Goal: Task Accomplishment & Management: Manage account settings

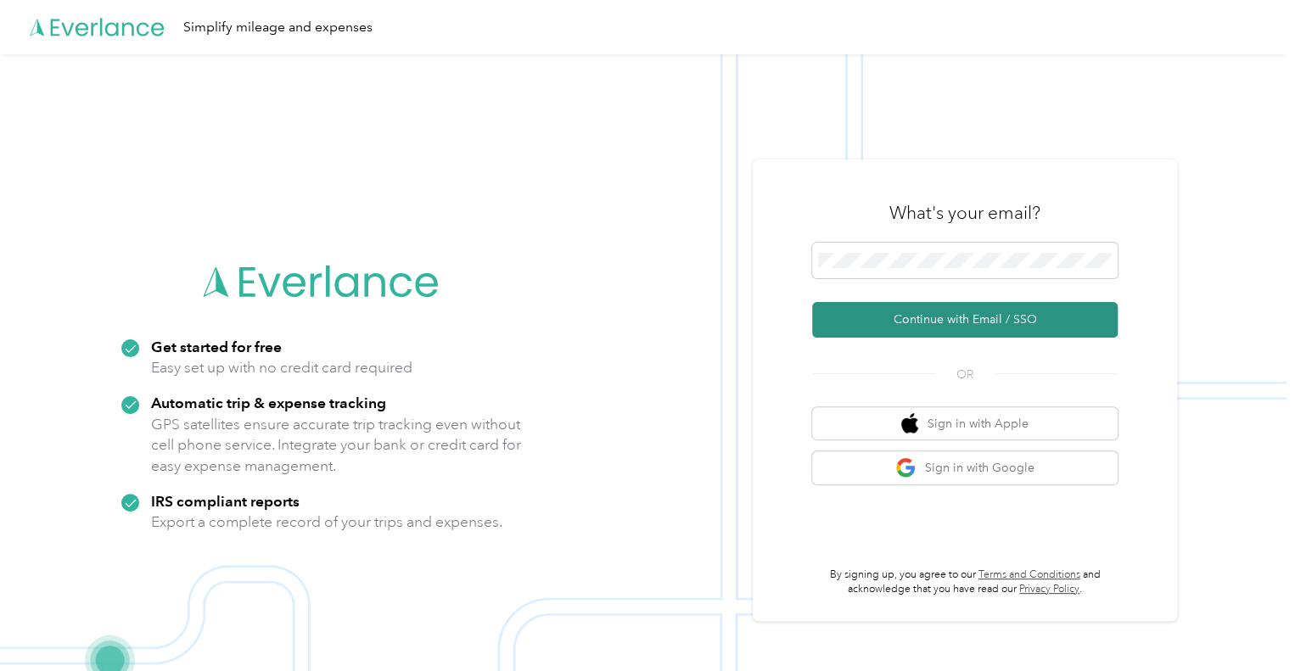
click at [933, 318] on button "Continue with Email / SSO" at bounding box center [965, 320] width 306 height 36
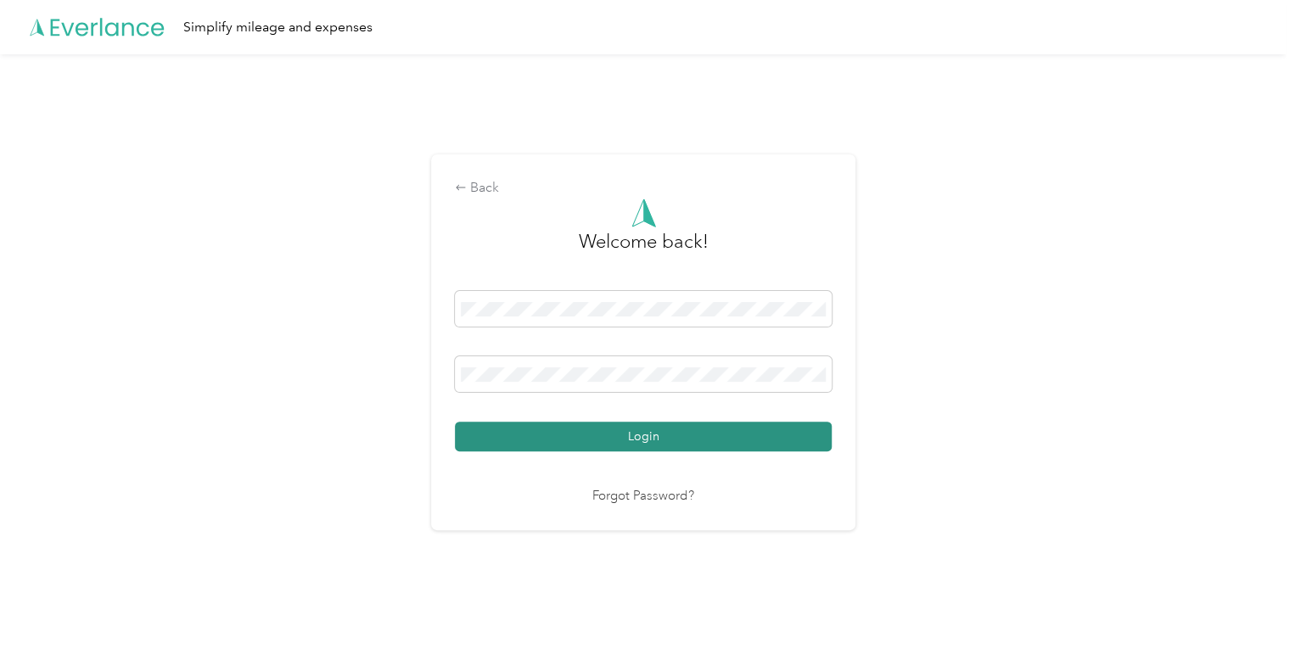
click at [631, 436] on button "Login" at bounding box center [643, 437] width 377 height 30
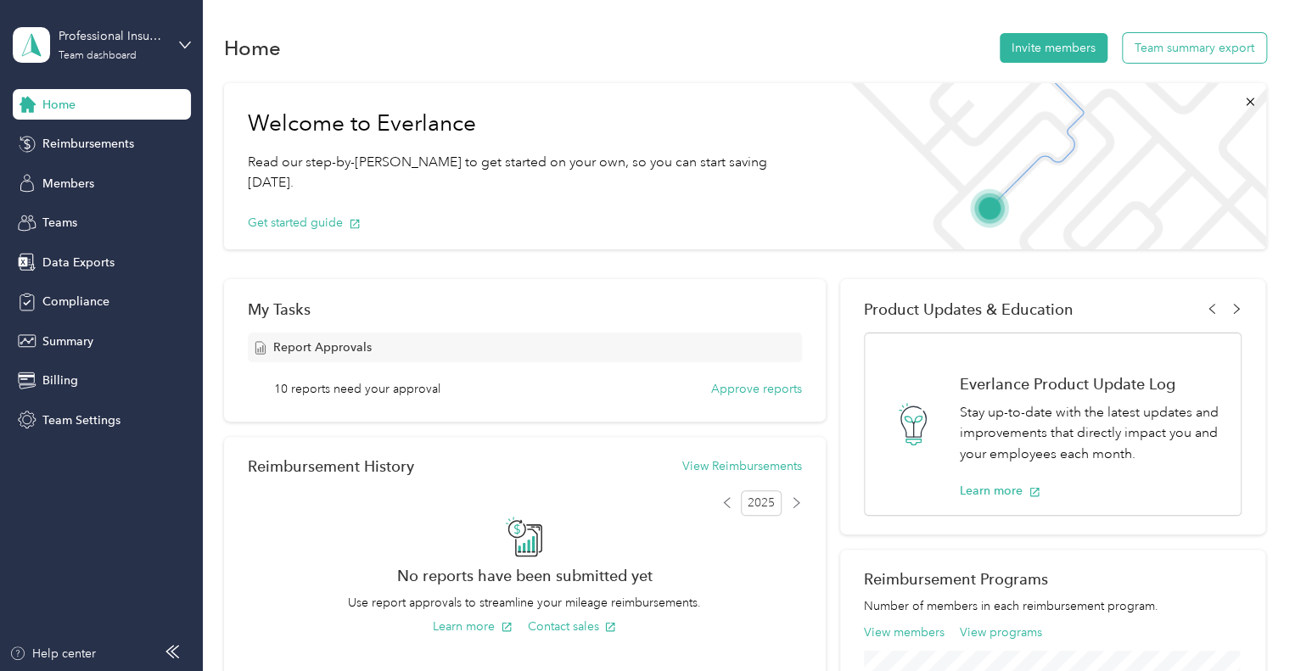
click at [1181, 53] on button "Team summary export" at bounding box center [1194, 48] width 143 height 30
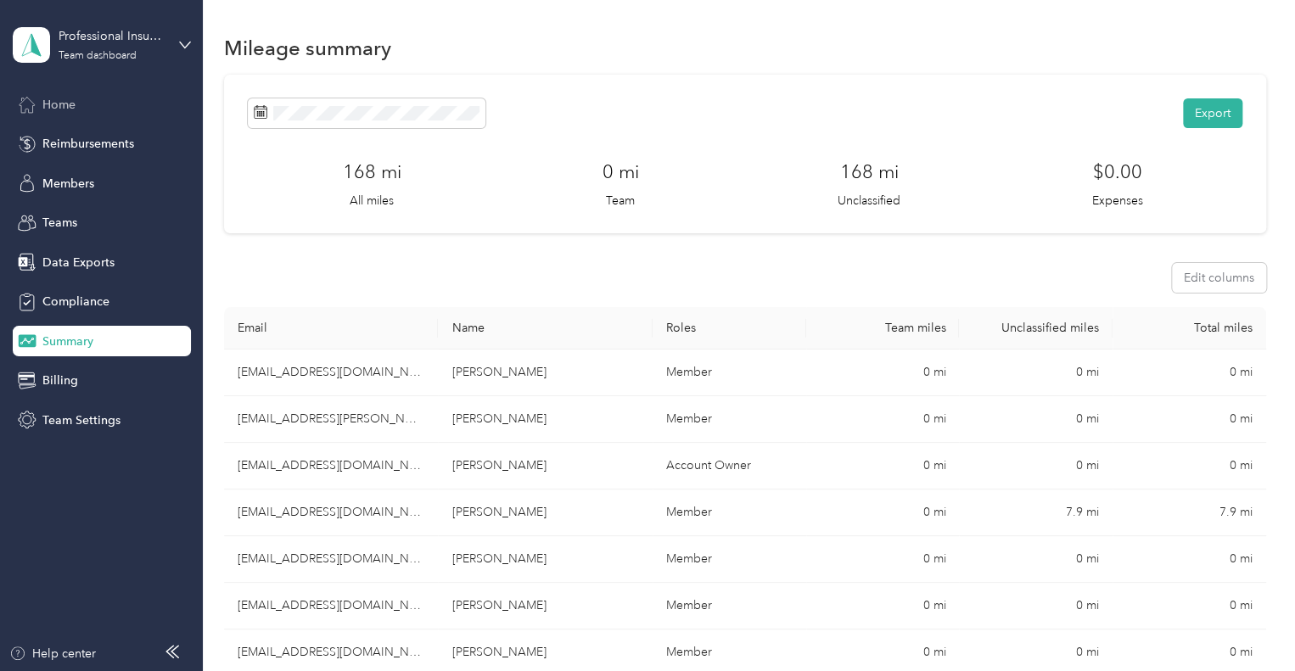
click at [62, 104] on span "Home" at bounding box center [58, 105] width 33 height 18
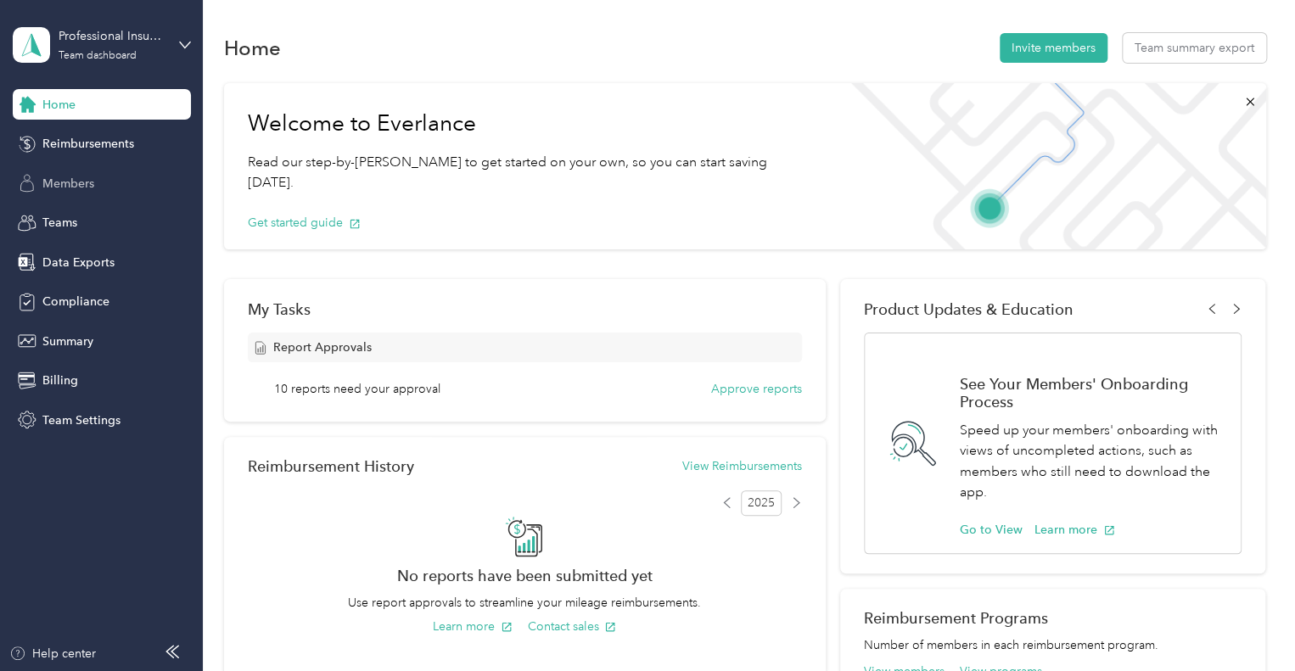
click at [73, 180] on span "Members" at bounding box center [68, 184] width 52 height 18
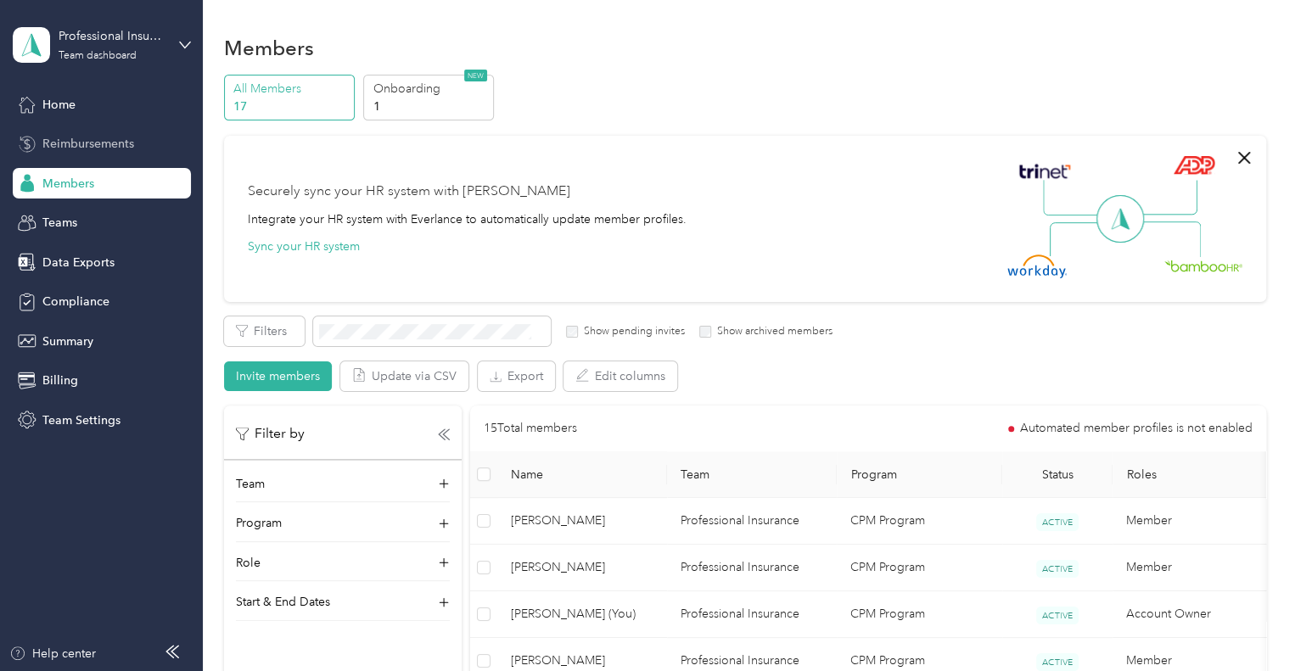
click at [95, 143] on span "Reimbursements" at bounding box center [88, 144] width 92 height 18
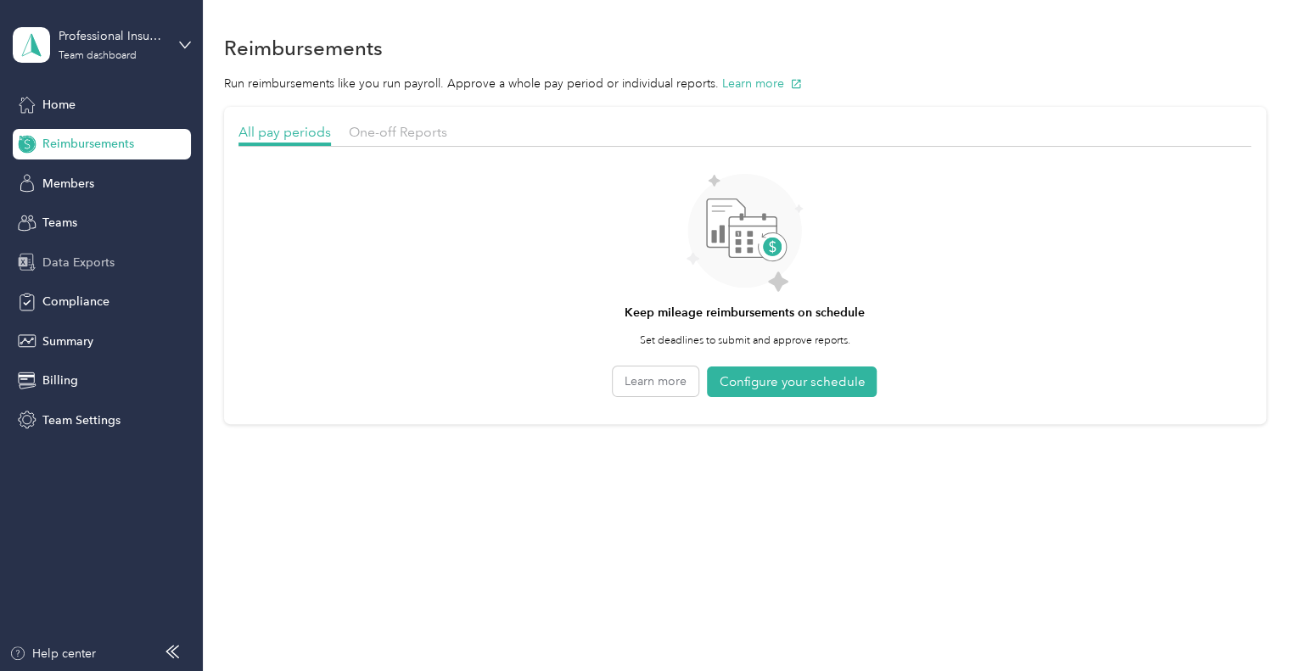
click at [71, 260] on span "Data Exports" at bounding box center [78, 263] width 72 height 18
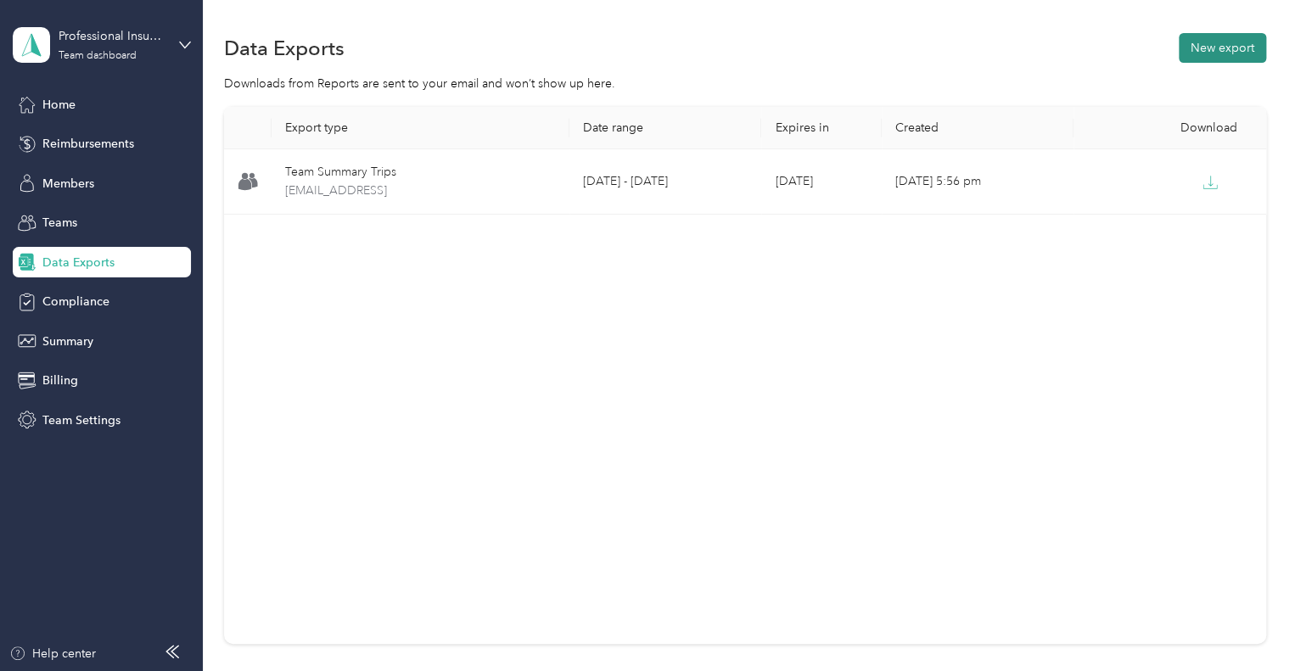
click at [1223, 47] on button "New export" at bounding box center [1222, 48] width 87 height 30
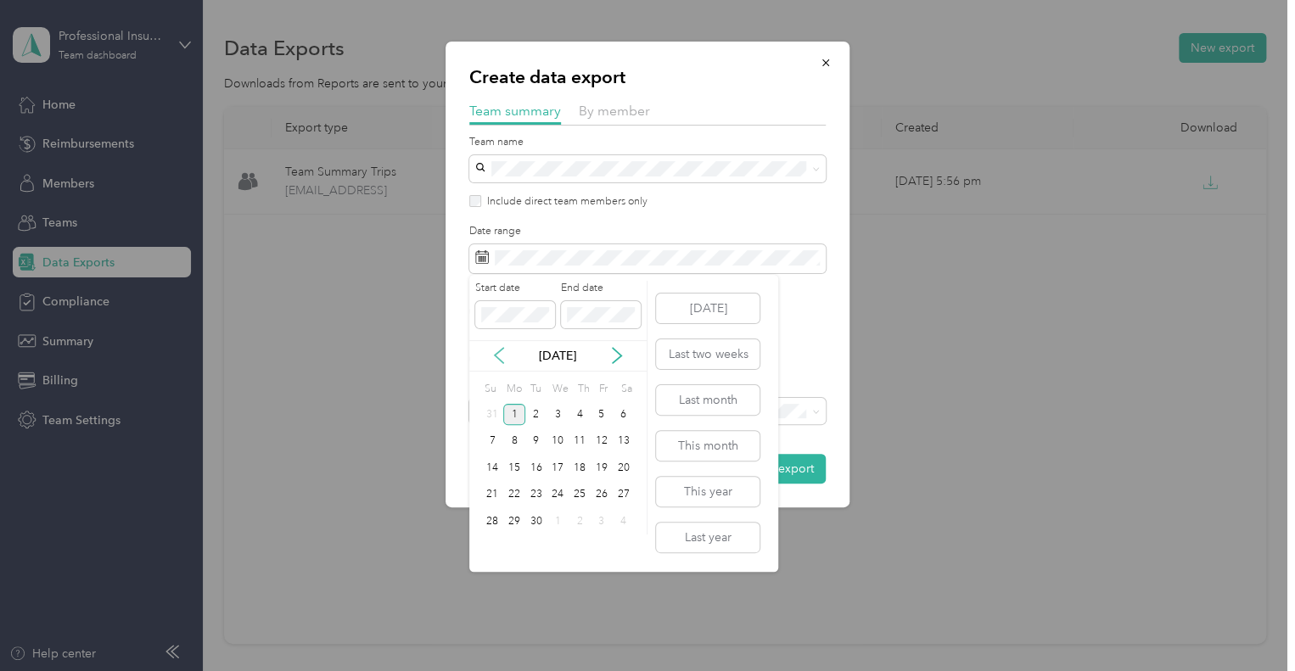
click at [500, 355] on icon at bounding box center [499, 355] width 17 height 17
click at [492, 491] on div "17" at bounding box center [492, 495] width 22 height 21
click at [492, 544] on div "31" at bounding box center [492, 548] width 22 height 21
click at [513, 490] on div "18" at bounding box center [514, 495] width 22 height 21
click at [485, 544] on div "31" at bounding box center [492, 548] width 22 height 21
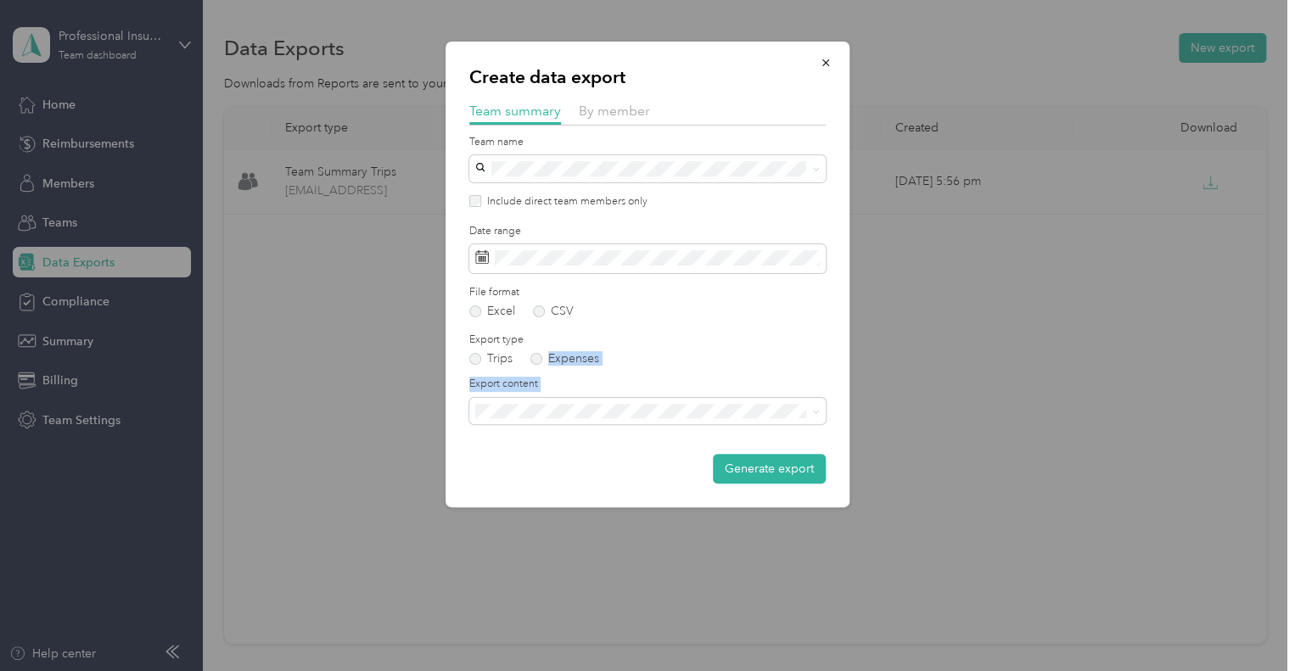
click at [556, 412] on form "Team name Include direct team members only Date range File format Excel CSV Exp…" at bounding box center [647, 310] width 356 height 350
click at [560, 472] on li "Summary and full trips list" at bounding box center [647, 471] width 356 height 30
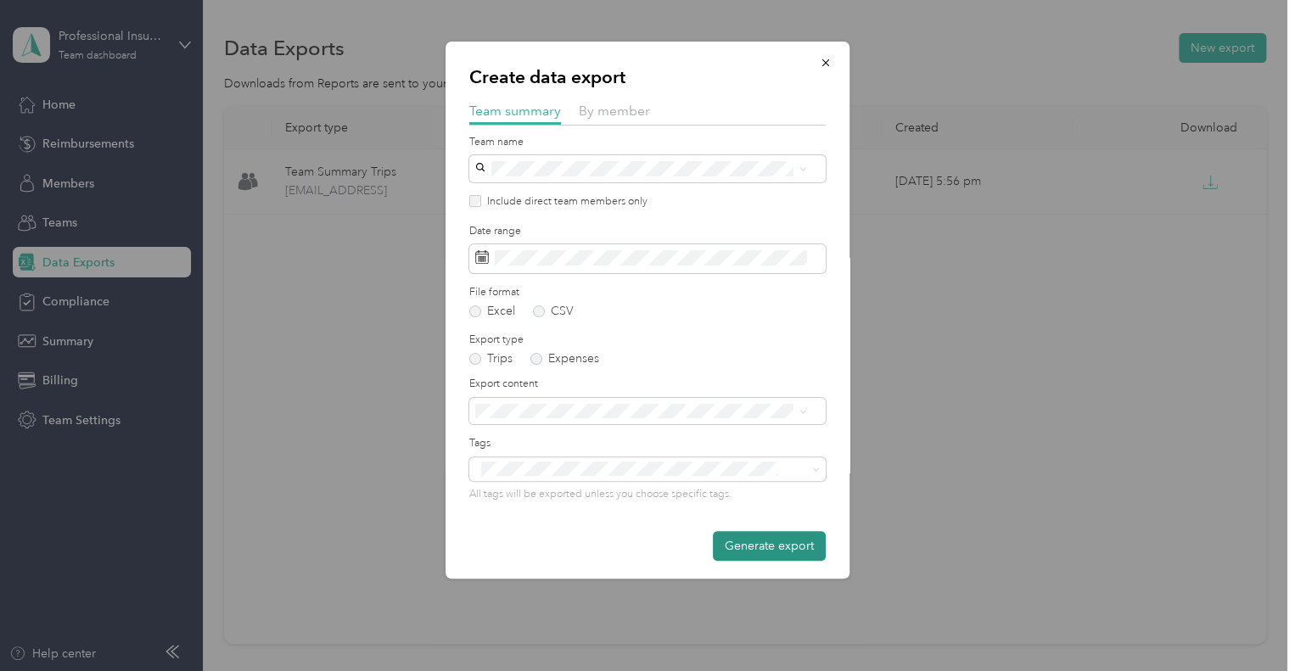
click at [752, 544] on button "Generate export" at bounding box center [769, 546] width 113 height 30
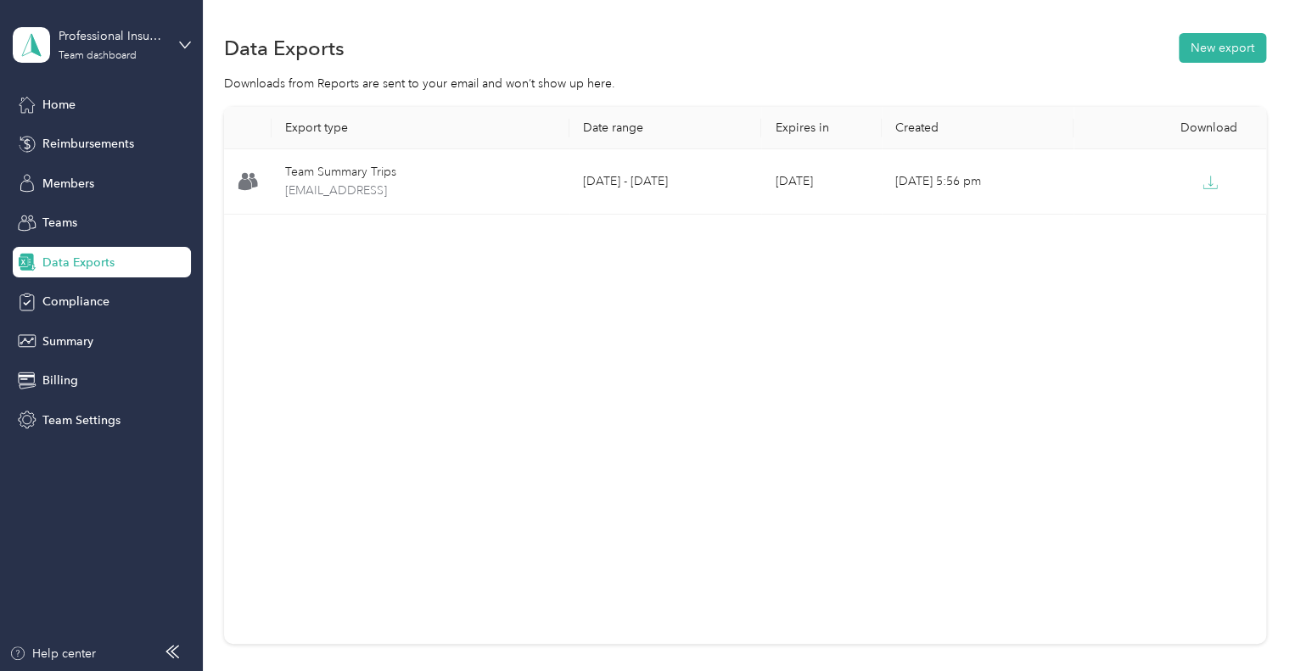
click at [828, 357] on div "Export type Date range Expires in Created Download Team Summary Trips [EMAIL_AD…" at bounding box center [745, 375] width 1042 height 537
click at [1047, 246] on div "Export type Date range Expires in Created Download Team Summary Trips [EMAIL_AD…" at bounding box center [745, 375] width 1042 height 537
click at [810, 28] on div "Data Exports New export Downloads from Reports are sent to your email and won’t…" at bounding box center [745, 397] width 1084 height 795
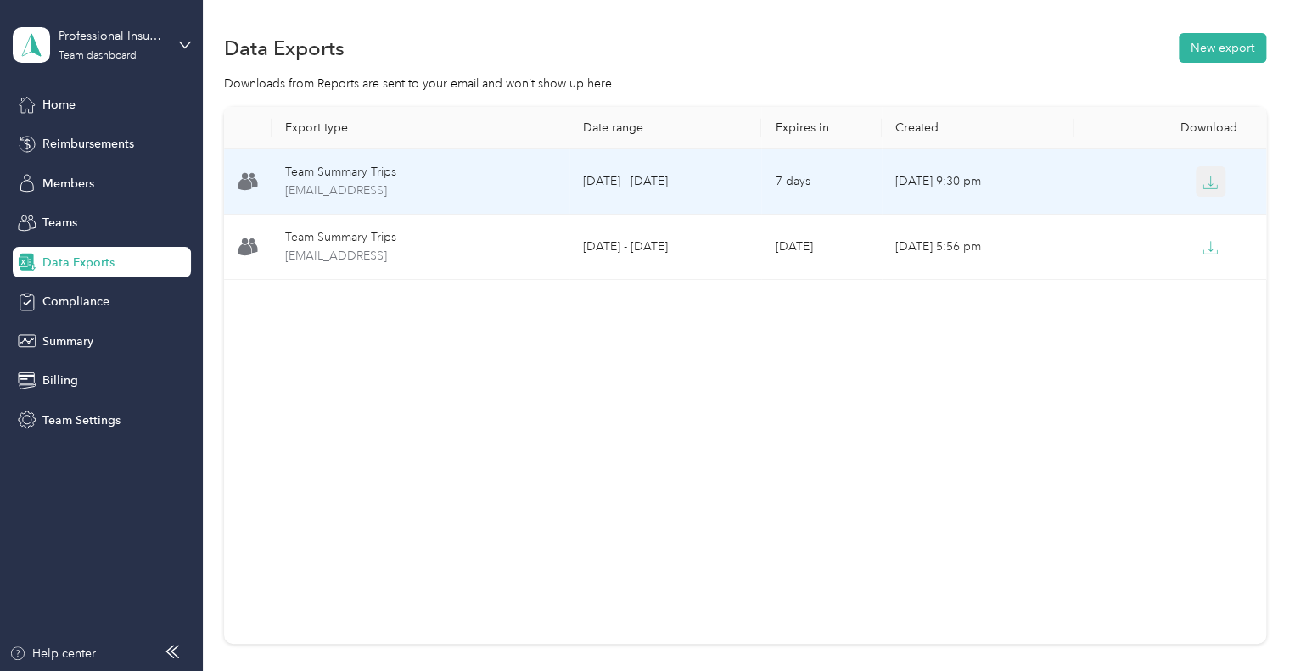
click at [1211, 188] on icon "button" at bounding box center [1210, 182] width 15 height 15
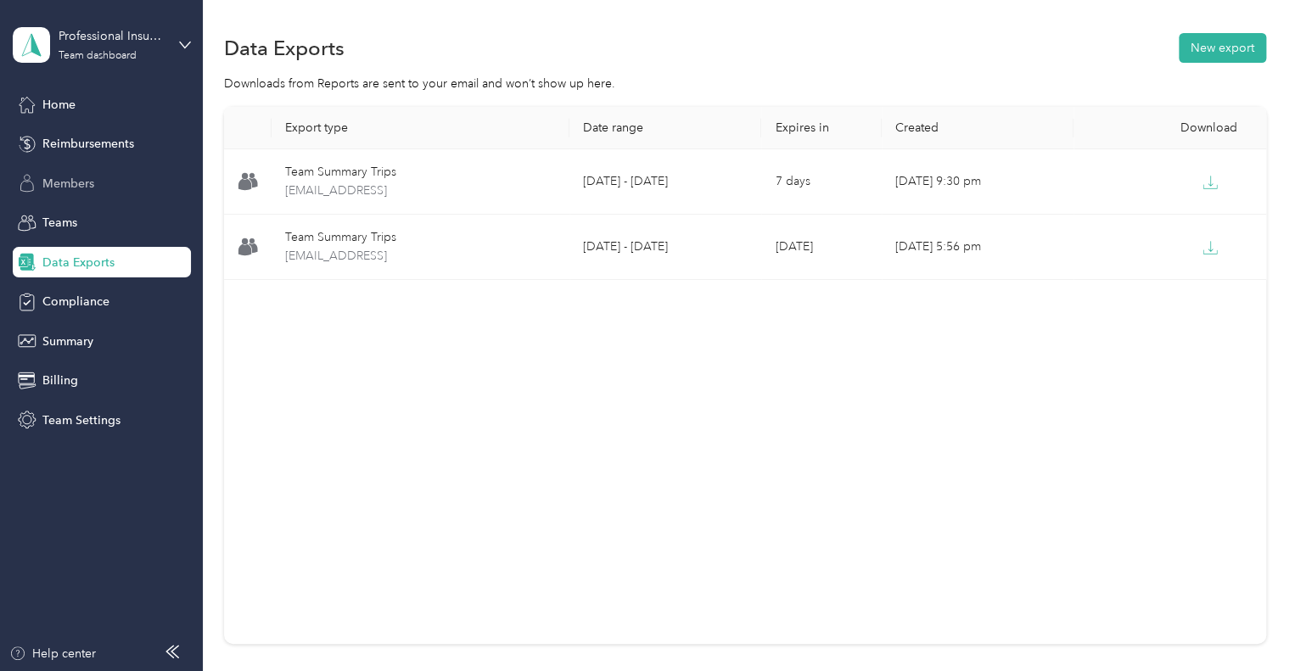
click at [56, 182] on span "Members" at bounding box center [68, 184] width 52 height 18
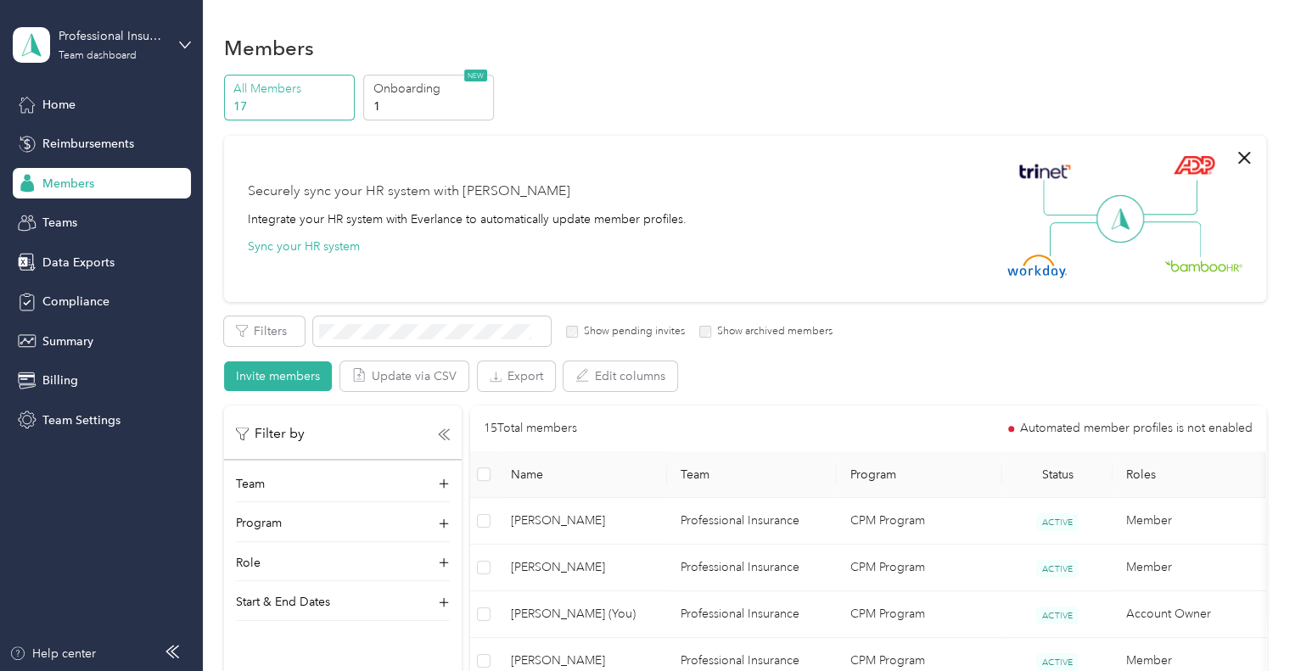
scroll to position [85, 0]
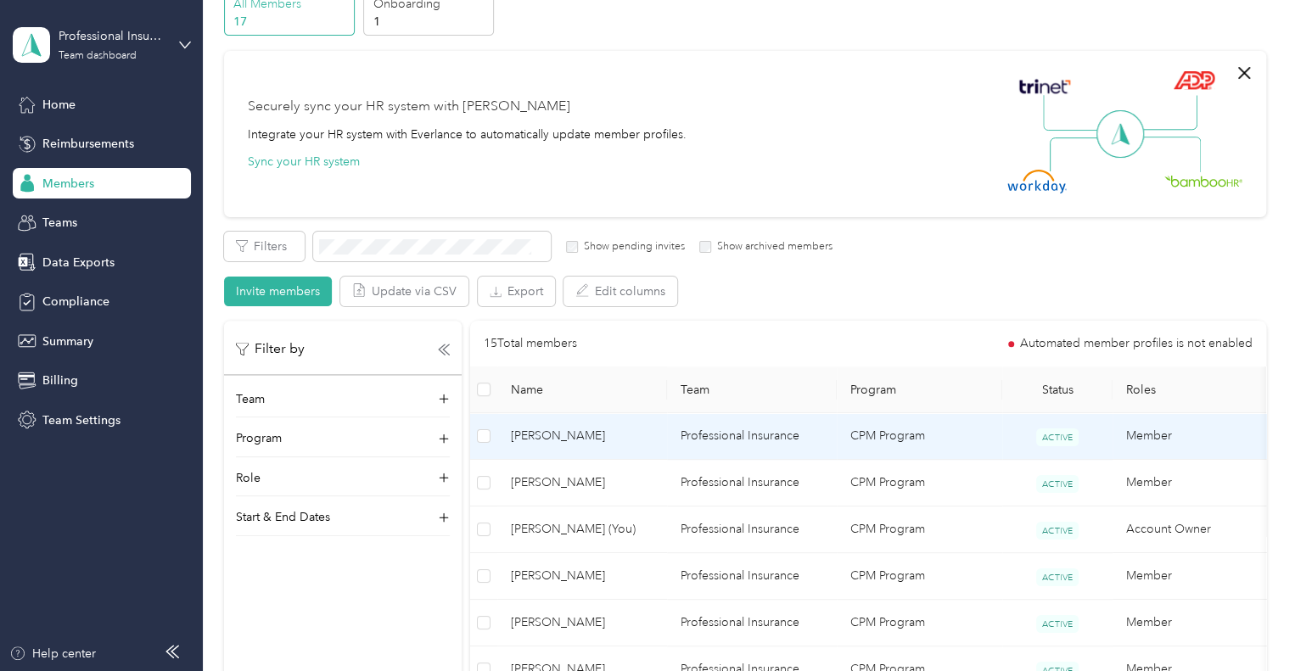
click at [543, 439] on span "[PERSON_NAME]" at bounding box center [582, 436] width 143 height 19
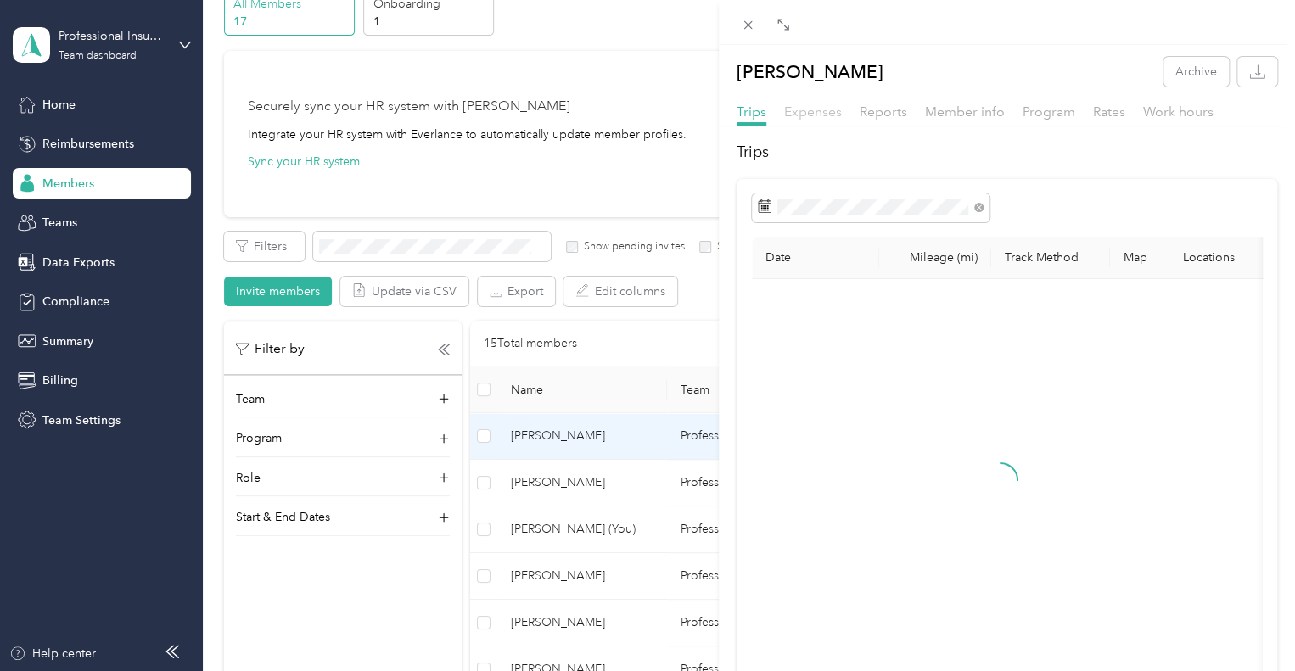
click at [813, 114] on span "Expenses" at bounding box center [813, 112] width 58 height 16
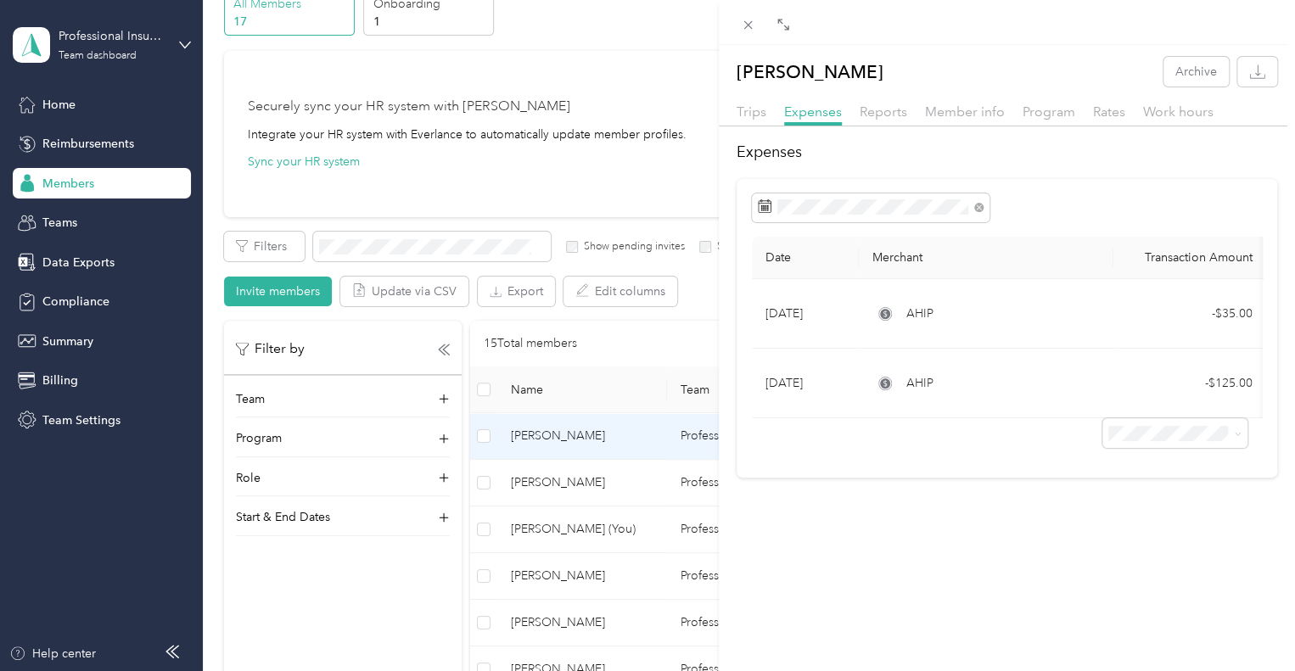
click at [575, 657] on div "[PERSON_NAME] Archive Trips Expenses Reports Member info Program Rates Work hou…" at bounding box center [647, 335] width 1295 height 671
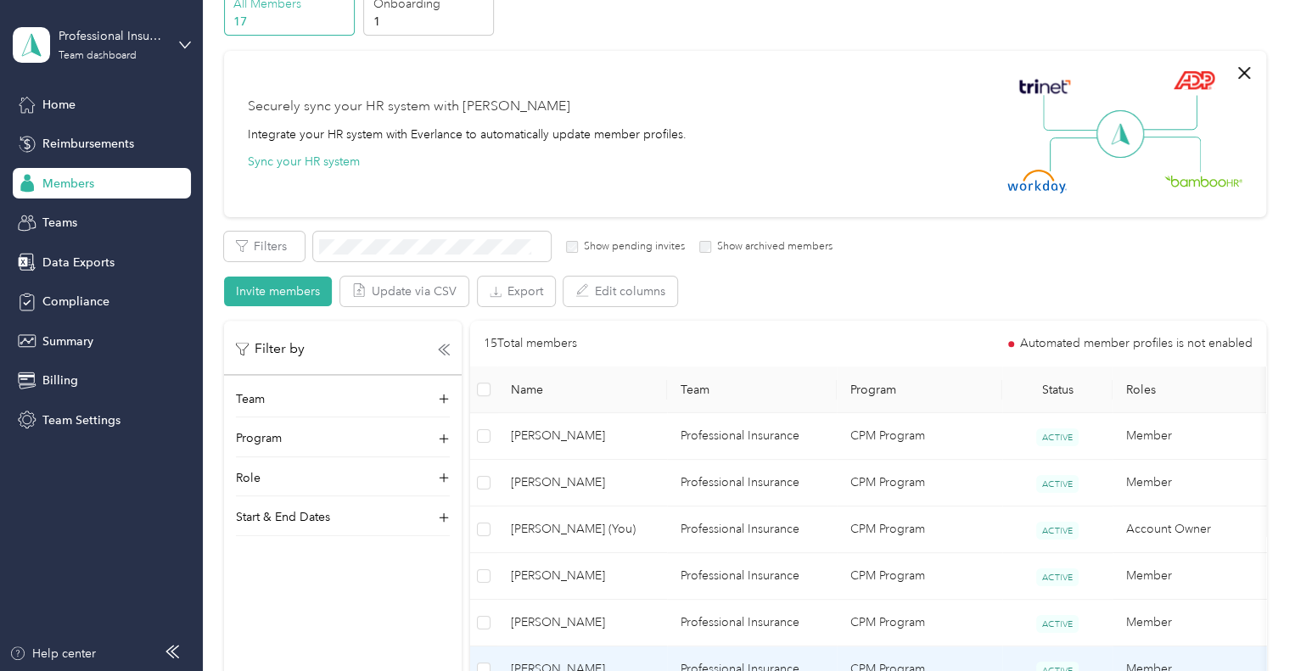
click at [577, 658] on td "[PERSON_NAME]" at bounding box center [582, 670] width 170 height 47
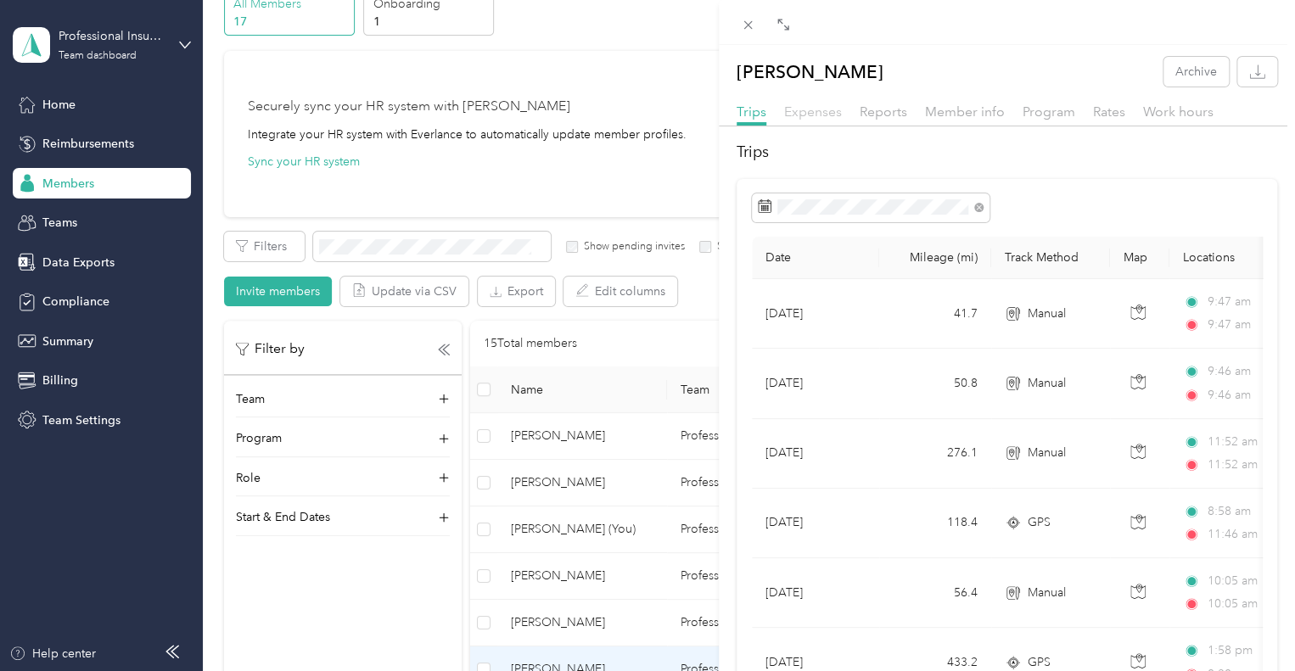
click at [803, 116] on span "Expenses" at bounding box center [813, 112] width 58 height 16
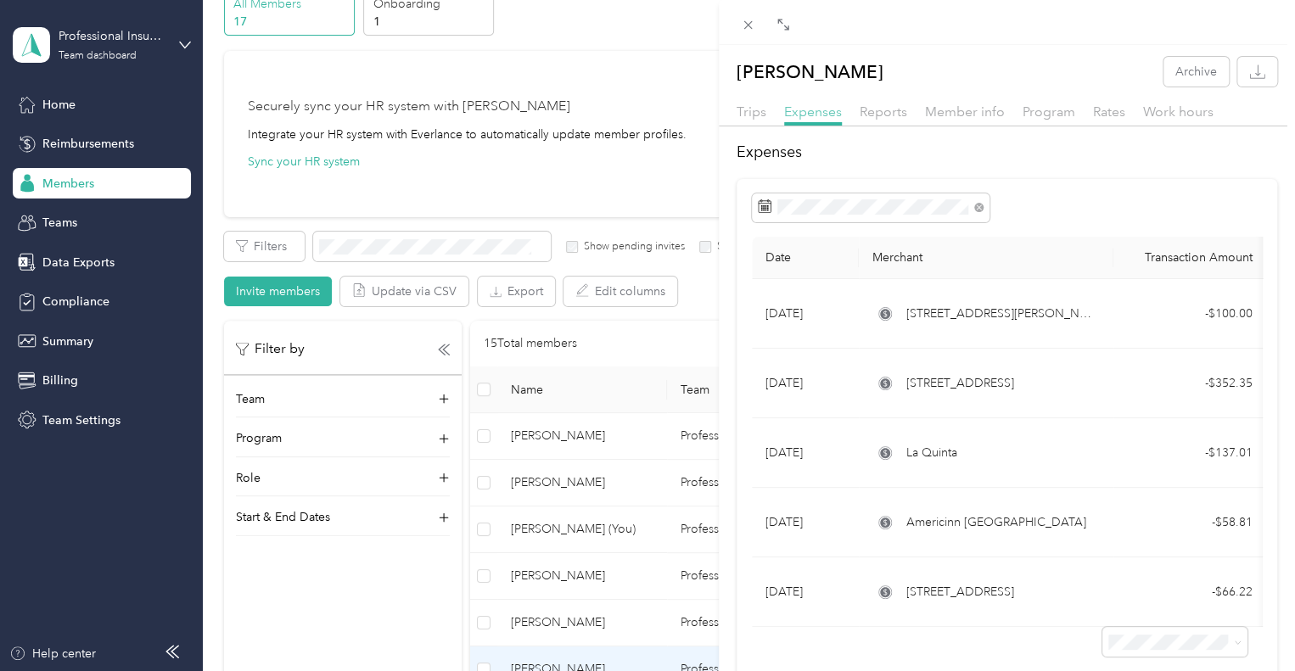
click at [815, 115] on span "Expenses" at bounding box center [813, 112] width 58 height 16
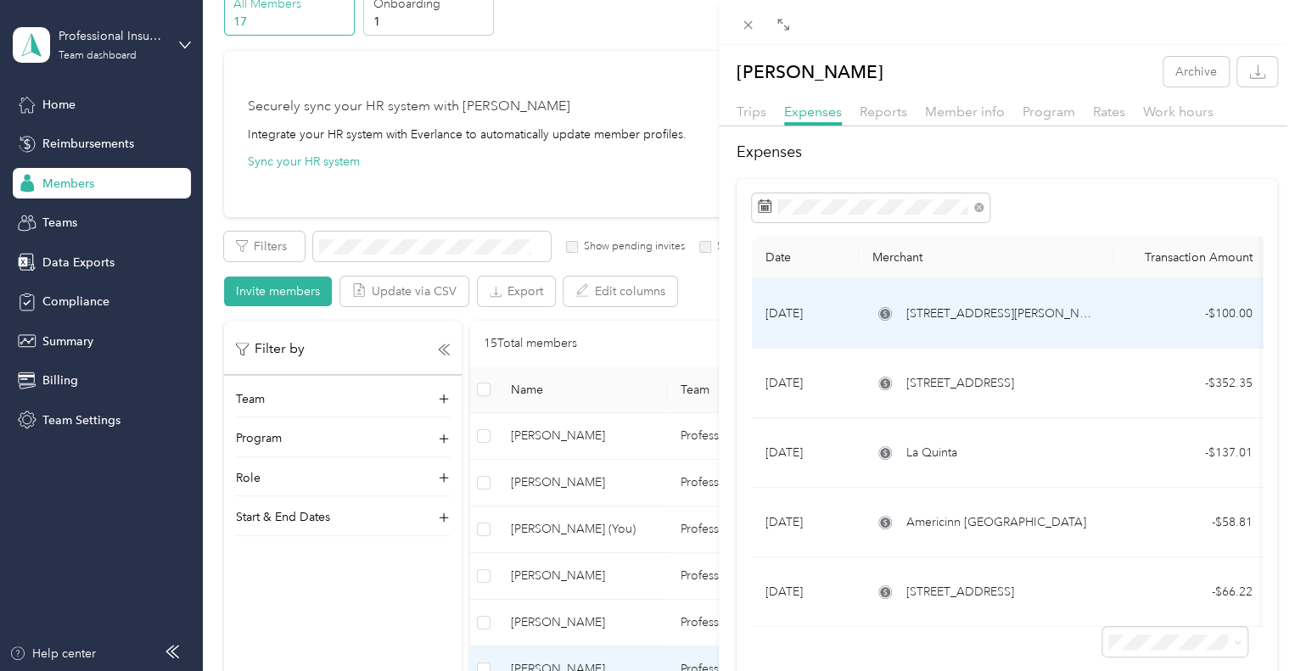
click at [932, 311] on span "[STREET_ADDRESS][PERSON_NAME]" at bounding box center [1002, 314] width 193 height 19
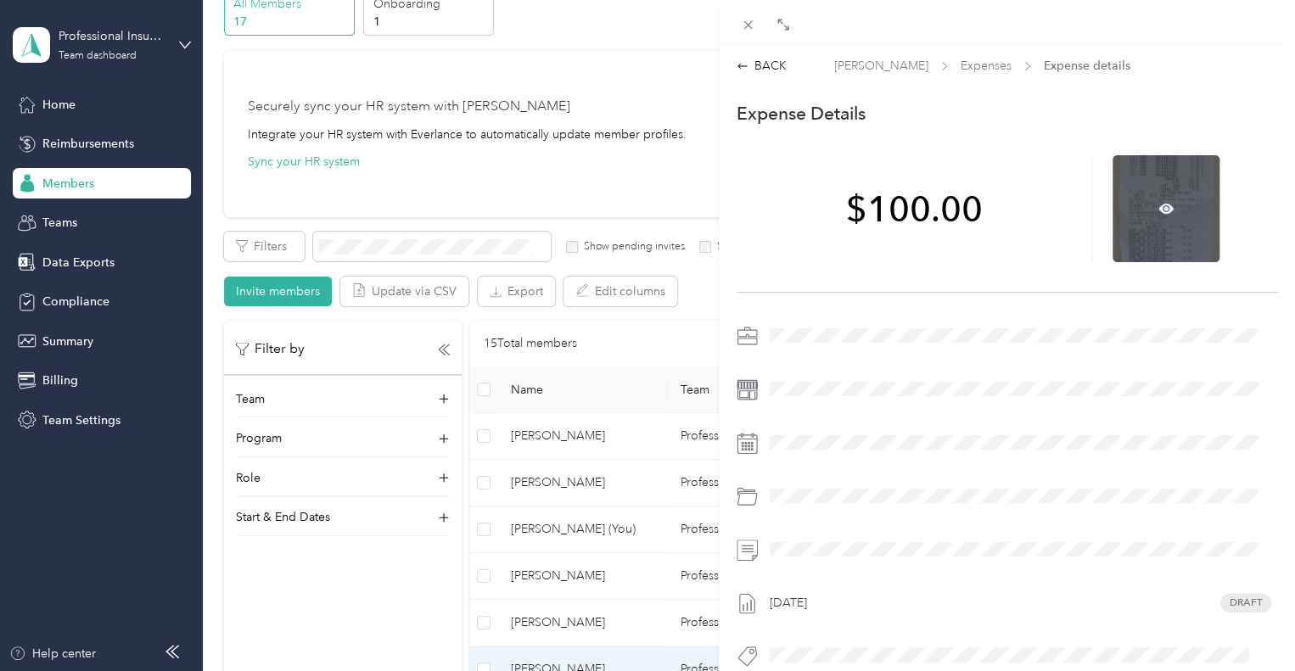
click at [1174, 205] on div at bounding box center [1166, 208] width 107 height 107
click at [1160, 208] on icon at bounding box center [1165, 208] width 15 height 15
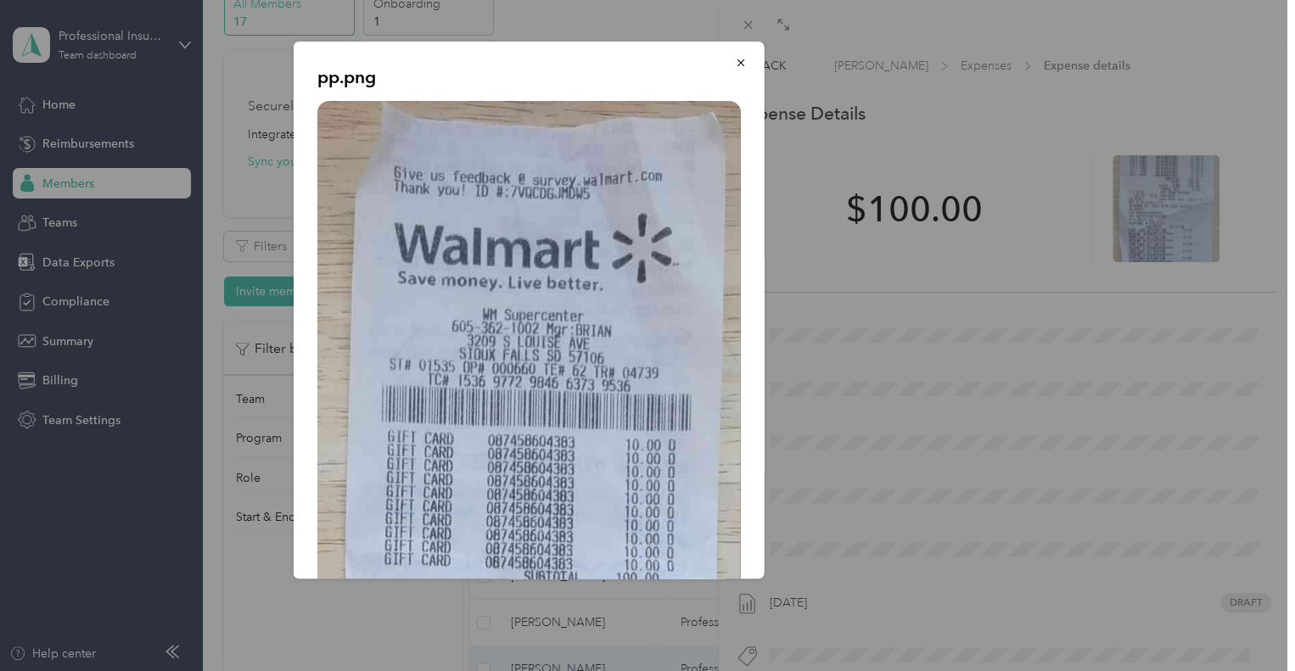
scroll to position [85, 0]
click at [735, 64] on icon "button" at bounding box center [741, 63] width 12 height 12
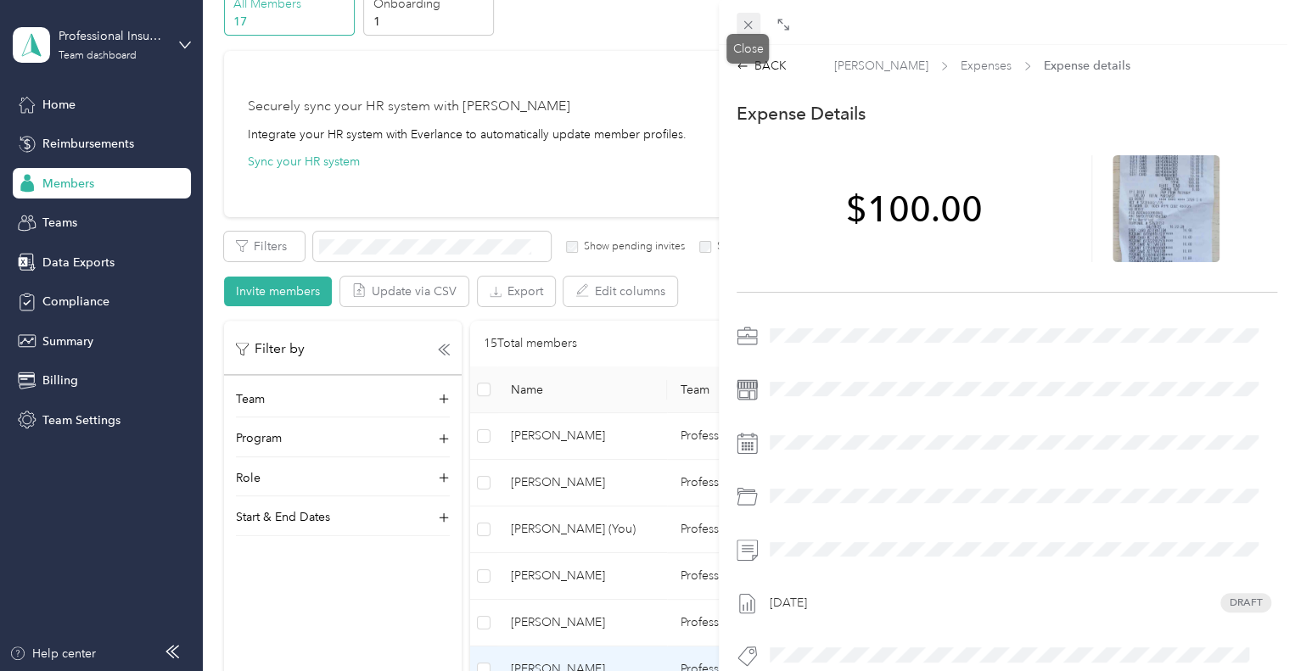
click at [745, 19] on icon at bounding box center [748, 25] width 14 height 14
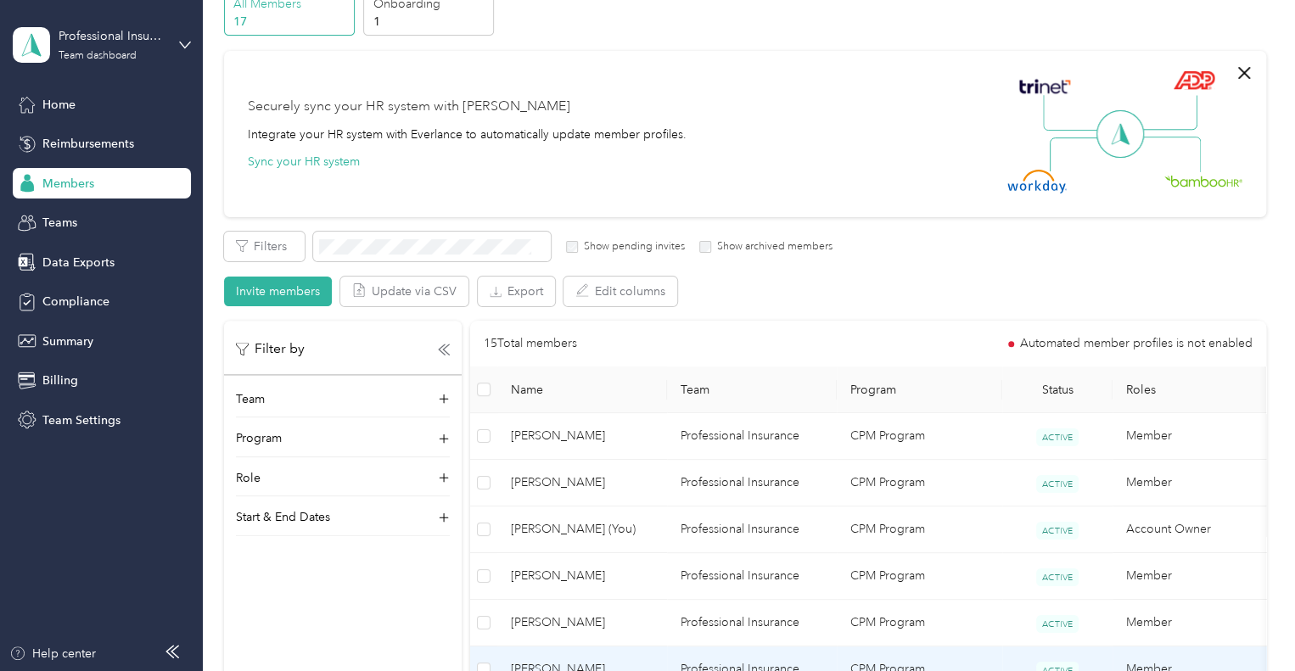
click at [543, 664] on span "[PERSON_NAME]" at bounding box center [582, 669] width 143 height 19
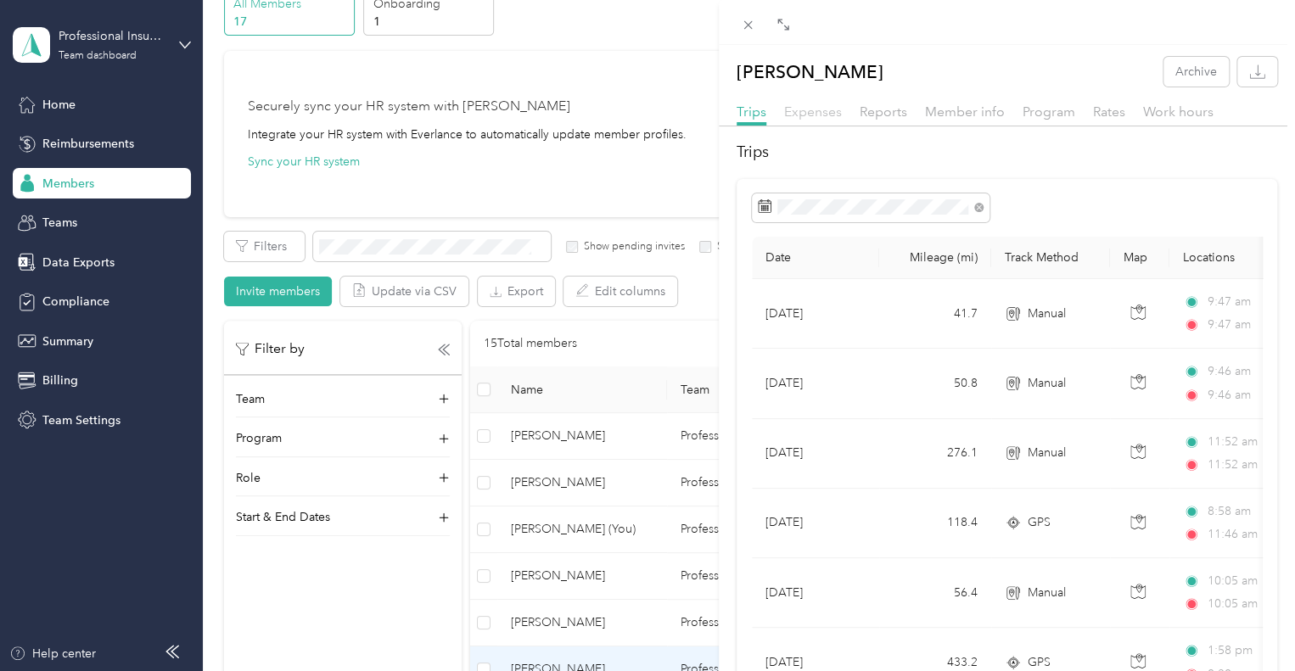
click at [825, 108] on span "Expenses" at bounding box center [813, 112] width 58 height 16
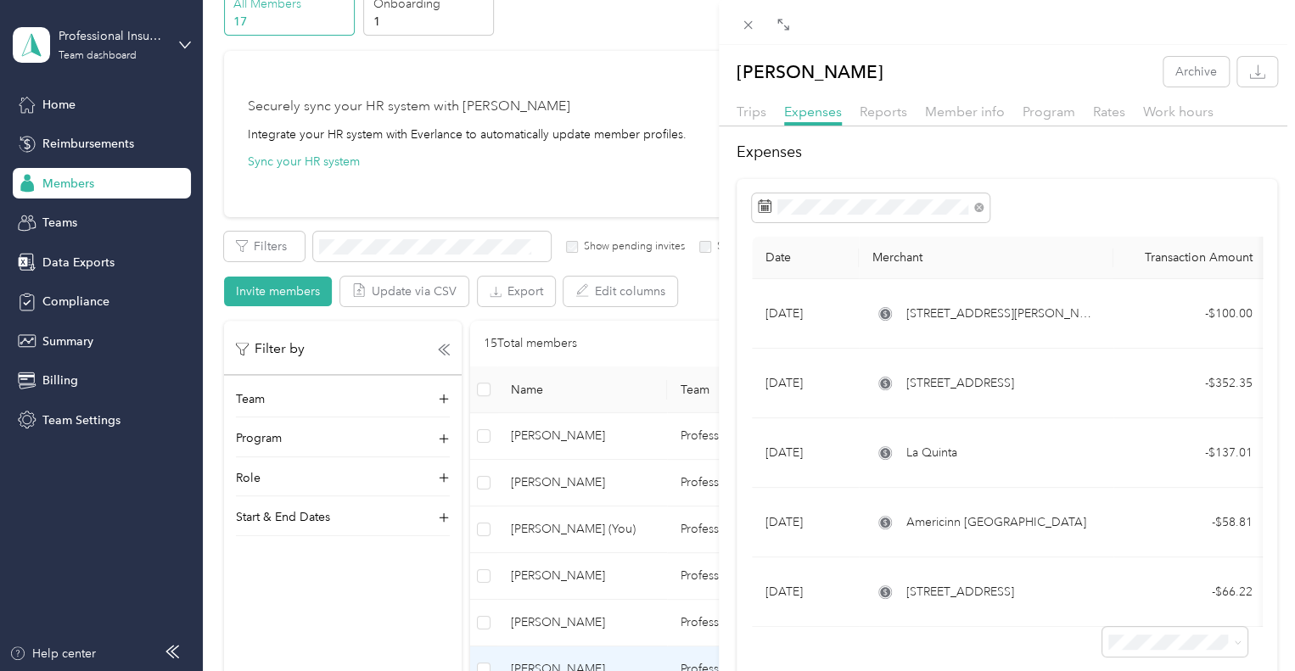
click at [619, 342] on div "[PERSON_NAME] Archive Trips Expenses Reports Member info Program Rates Work hou…" at bounding box center [647, 335] width 1295 height 671
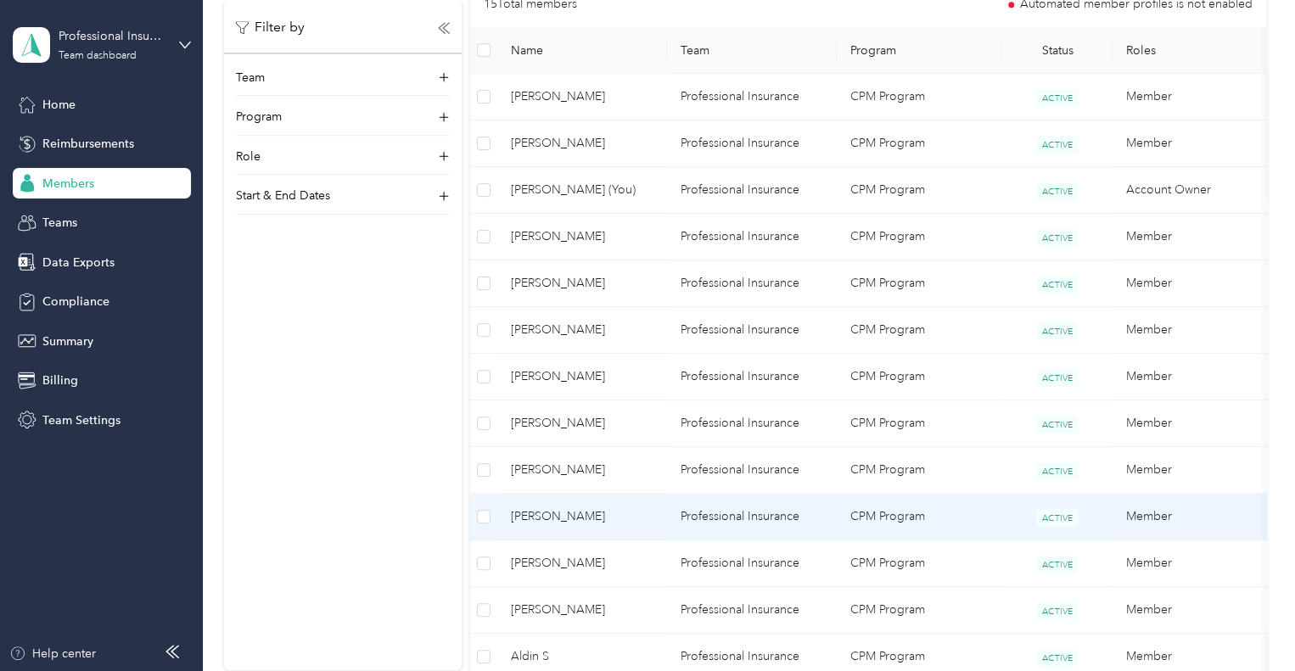
scroll to position [509, 0]
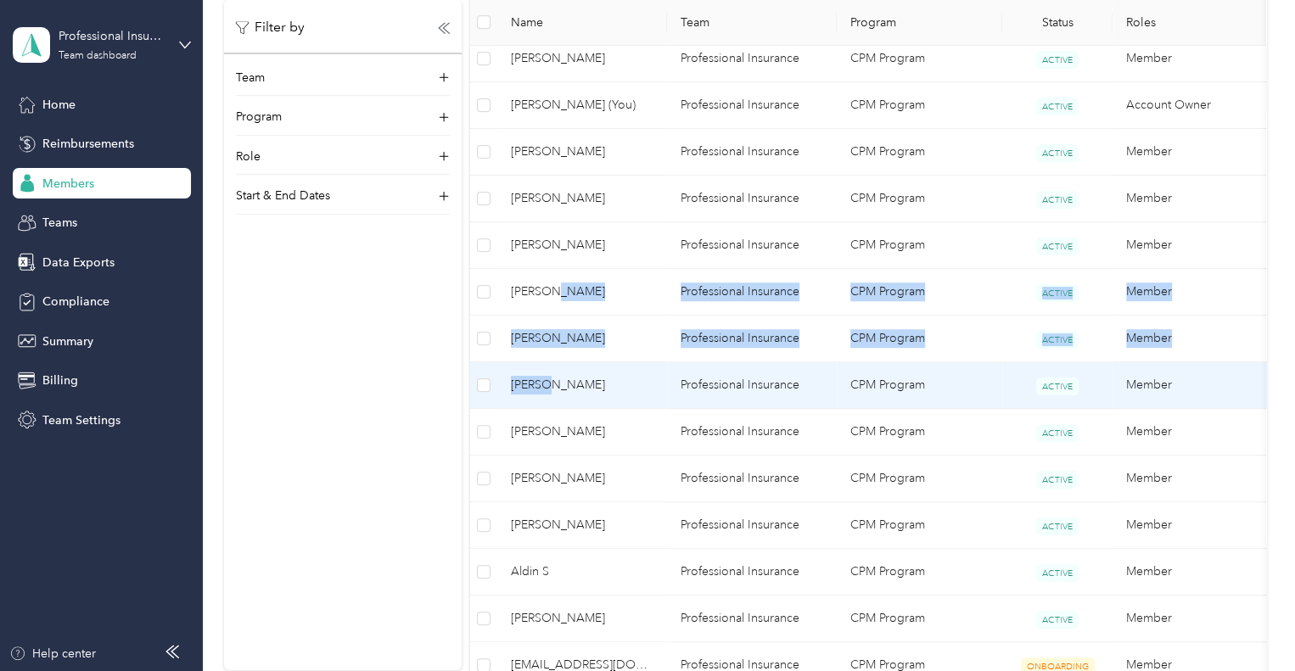
drag, startPoint x: 546, startPoint y: 294, endPoint x: 553, endPoint y: 367, distance: 73.4
click at [552, 367] on tbody "[PERSON_NAME] Professional Insurance CPM Program ACTIVE Member [PERSON_NAME] Pr…" at bounding box center [876, 339] width 812 height 700
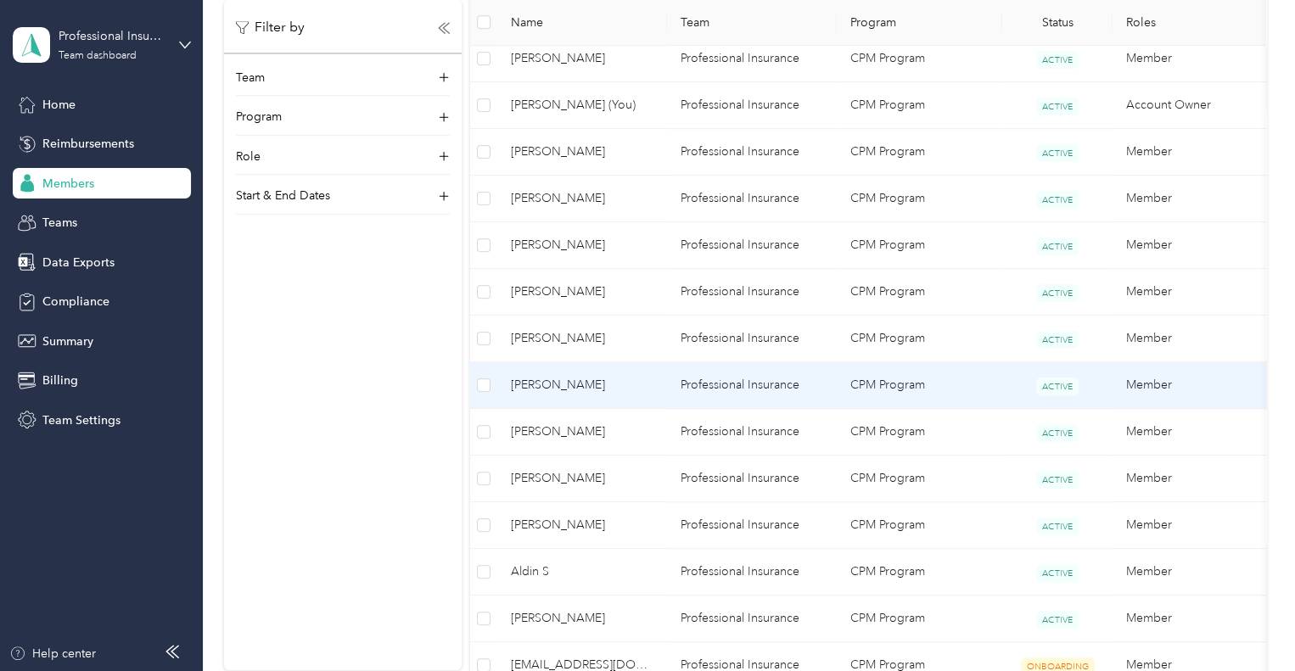
click at [572, 389] on span "[PERSON_NAME]" at bounding box center [582, 385] width 143 height 19
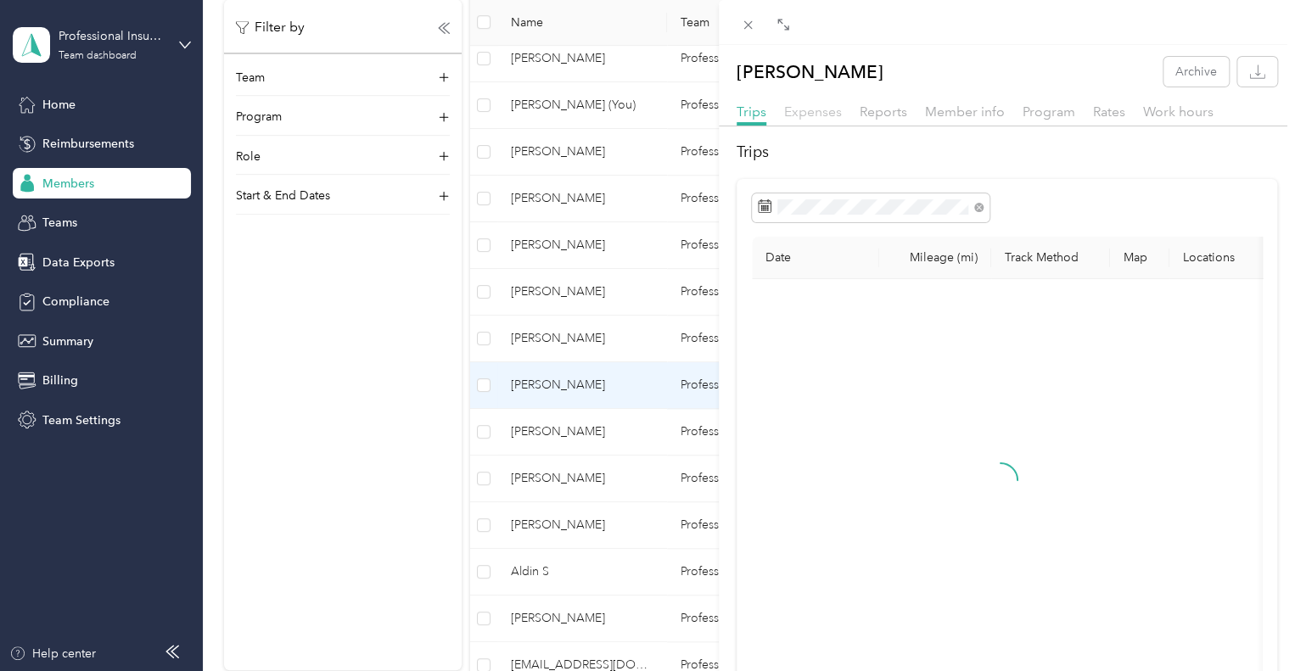
click at [818, 111] on span "Expenses" at bounding box center [813, 112] width 58 height 16
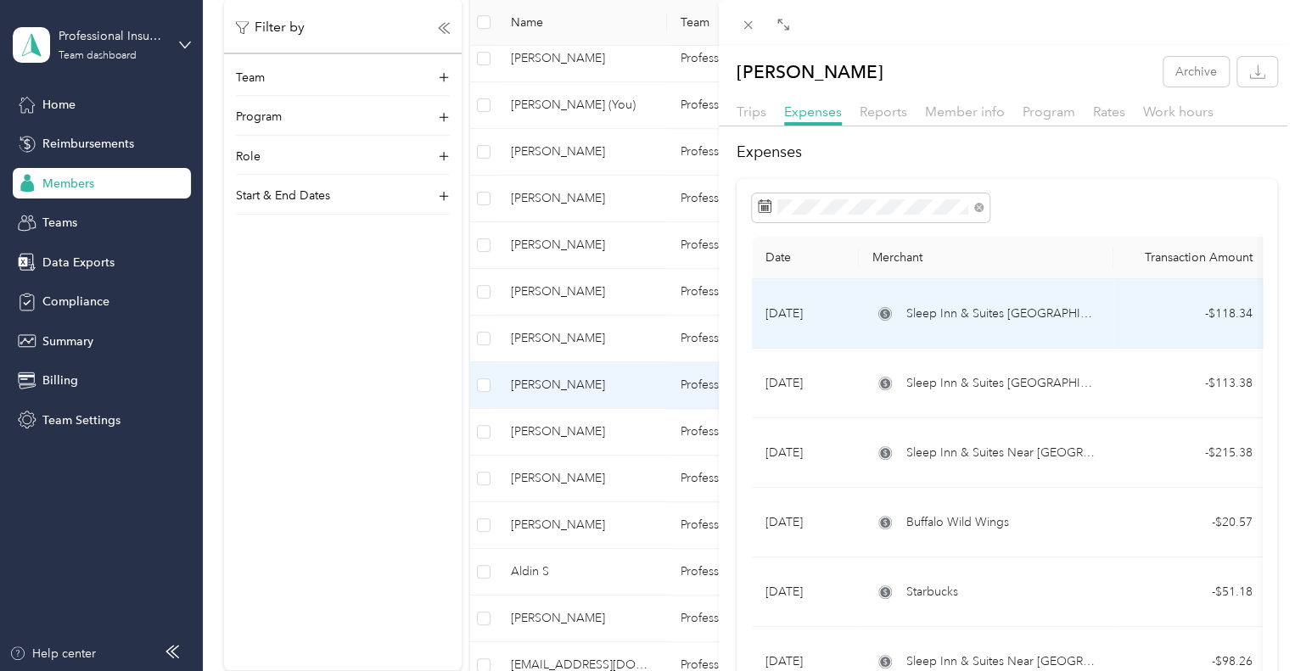
click at [949, 315] on span "Sleep Inn & Suites [GEOGRAPHIC_DATA]" at bounding box center [1002, 314] width 193 height 19
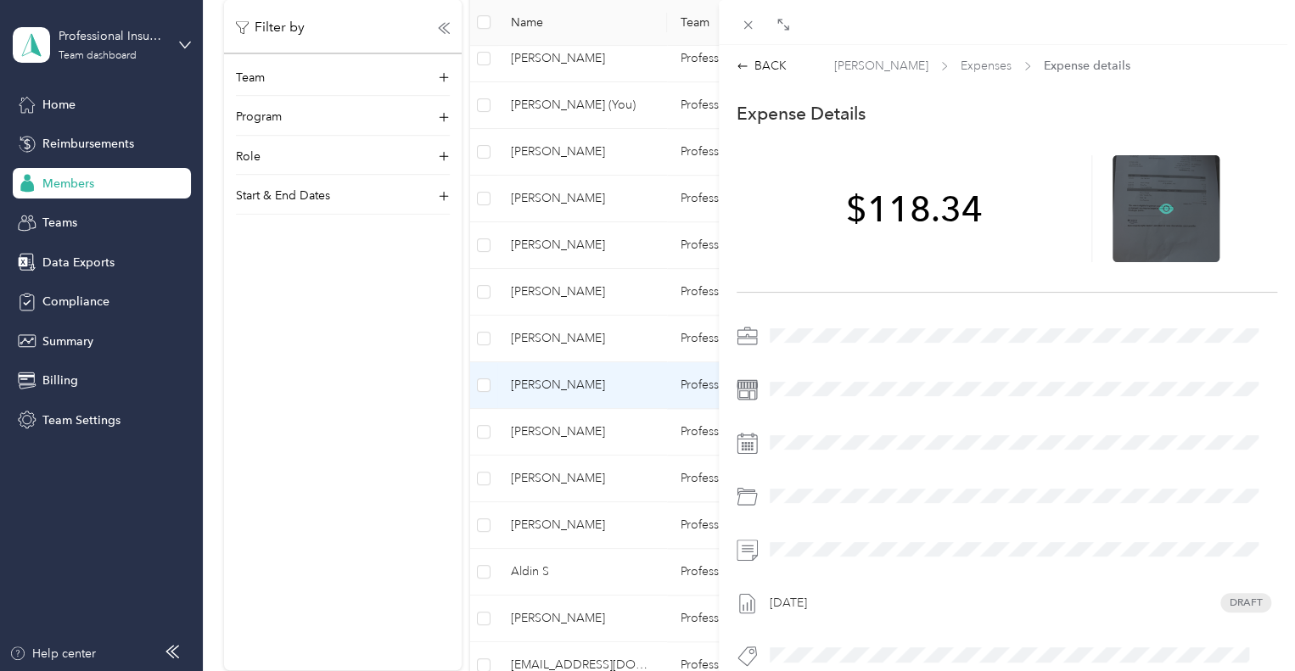
click at [1159, 212] on icon at bounding box center [1165, 208] width 15 height 10
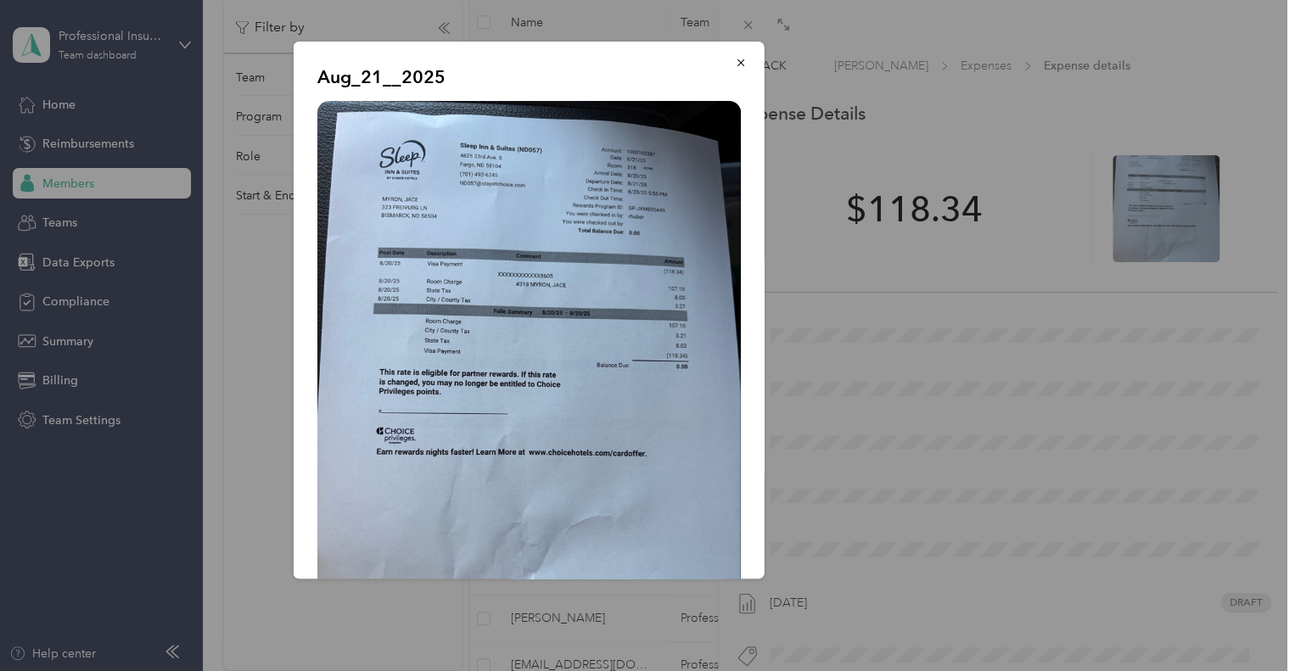
scroll to position [509, 0]
click at [735, 65] on icon "button" at bounding box center [741, 63] width 12 height 12
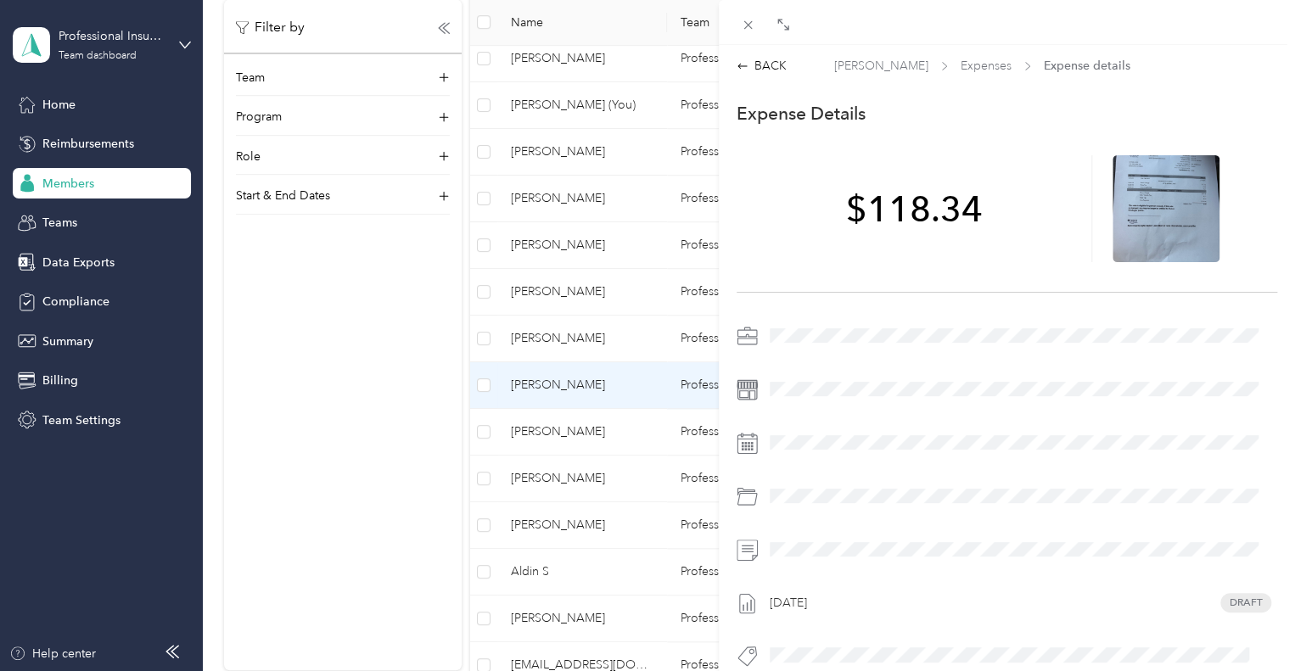
click at [556, 434] on div "BACK [PERSON_NAME] Expenses Expense details This expense cannot be edited becau…" at bounding box center [647, 335] width 1295 height 671
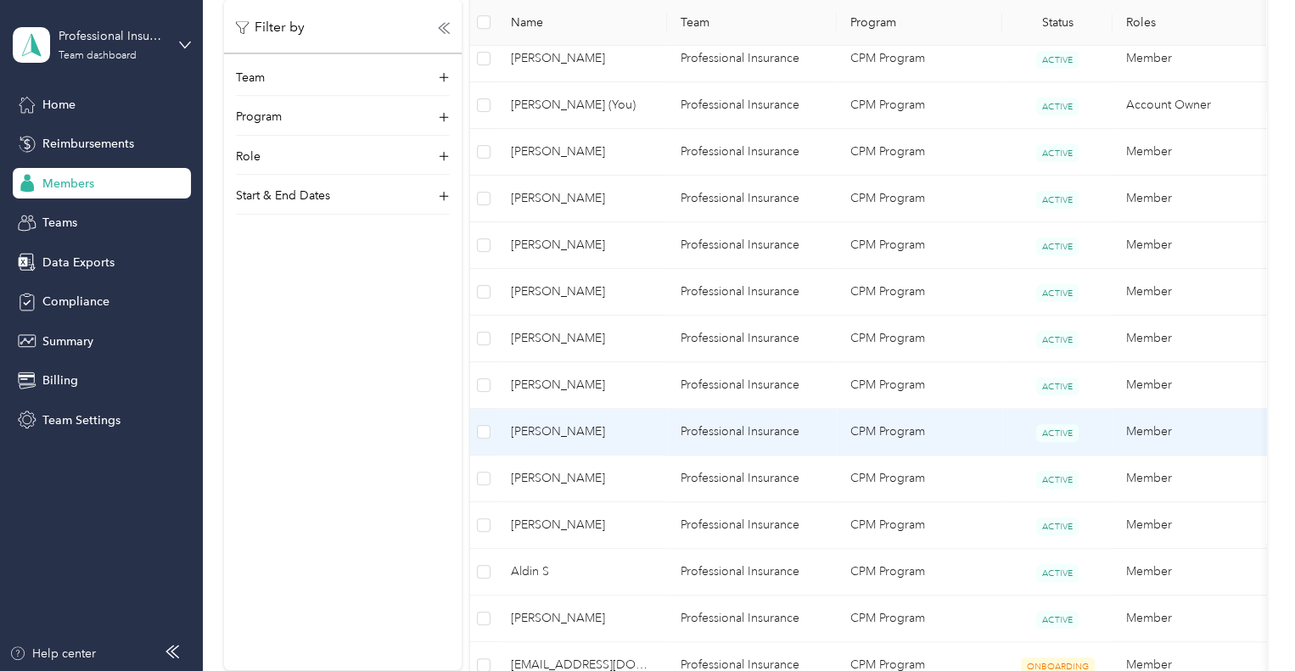
click at [556, 434] on span "[PERSON_NAME]" at bounding box center [582, 432] width 143 height 19
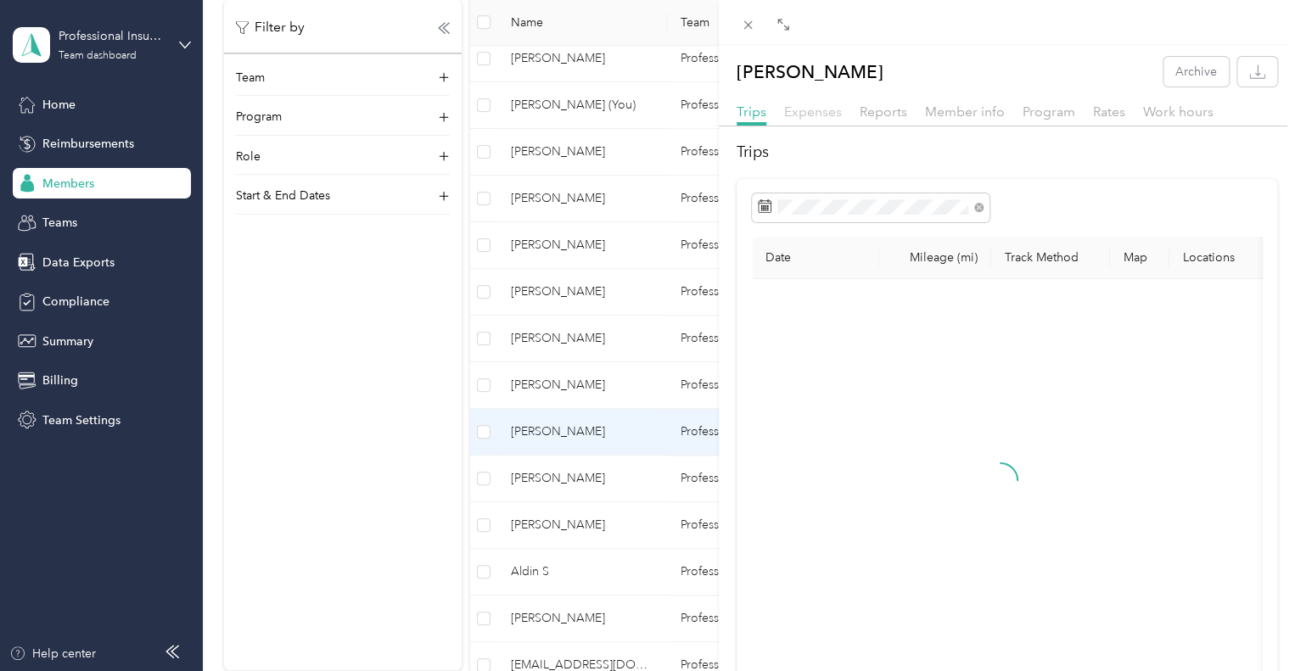
click at [802, 109] on span "Expenses" at bounding box center [813, 112] width 58 height 16
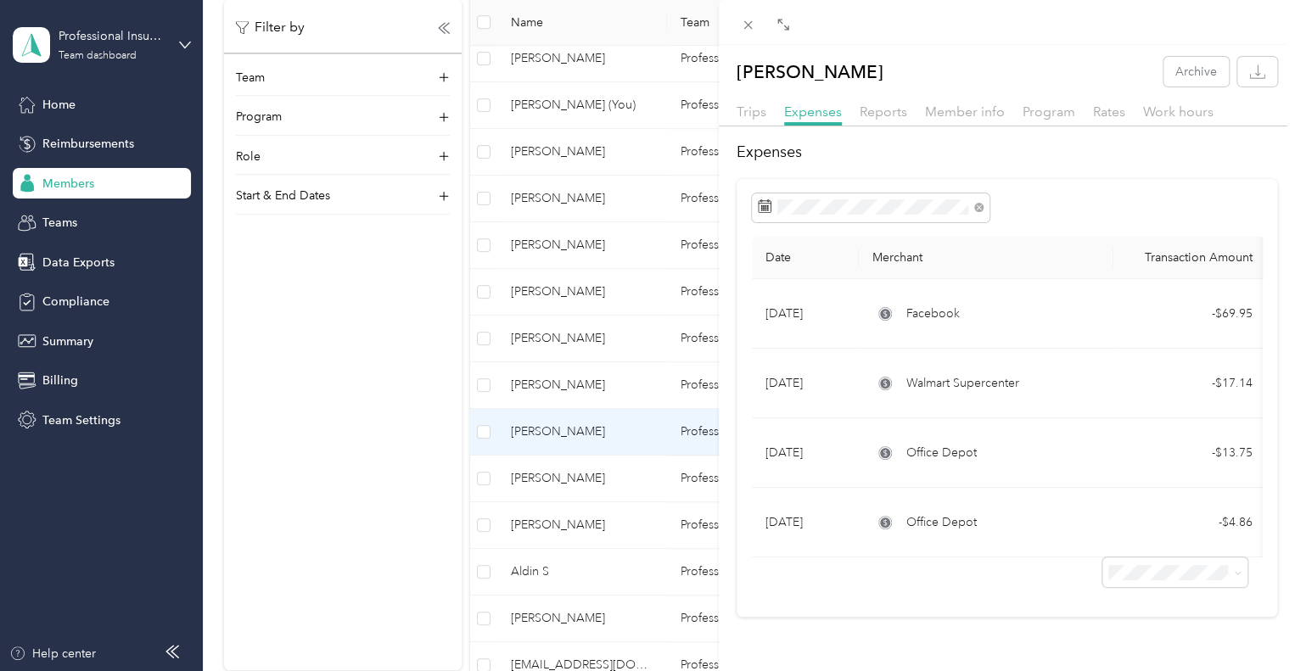
click at [546, 478] on div "[PERSON_NAME] Archive Trips Expenses Reports Member info Program Rates Work hou…" at bounding box center [647, 335] width 1295 height 671
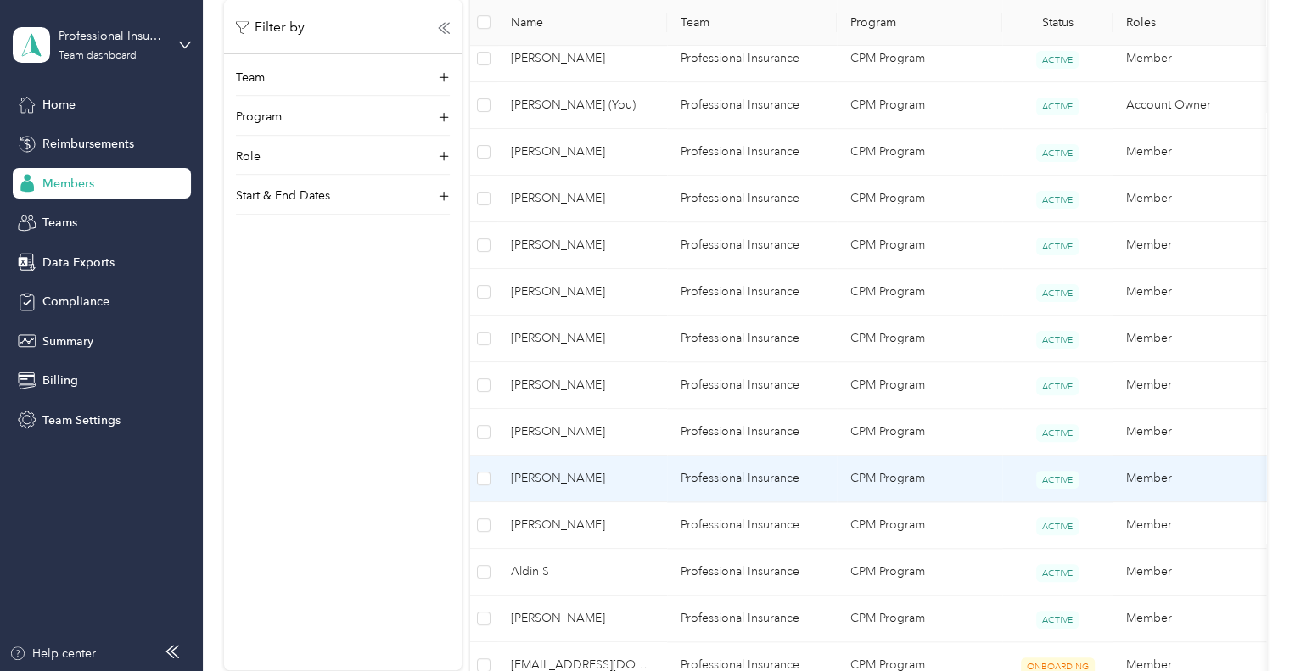
click at [553, 479] on span "[PERSON_NAME]" at bounding box center [582, 478] width 143 height 19
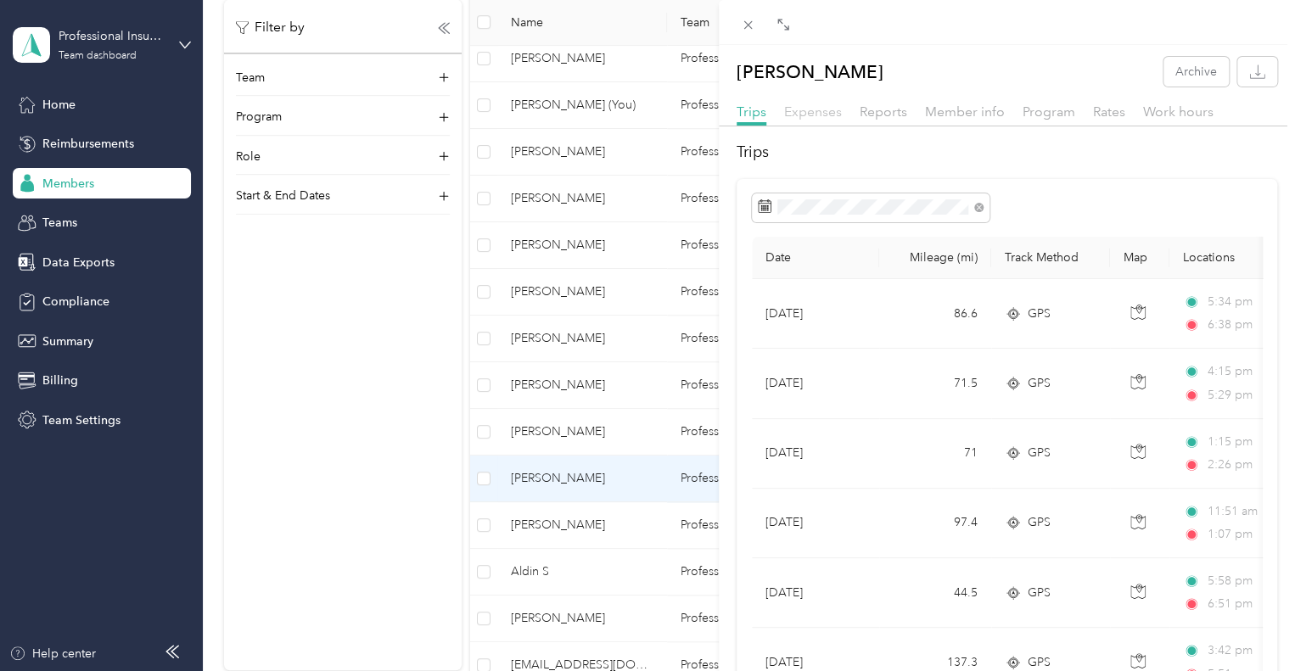
click at [811, 115] on span "Expenses" at bounding box center [813, 112] width 58 height 16
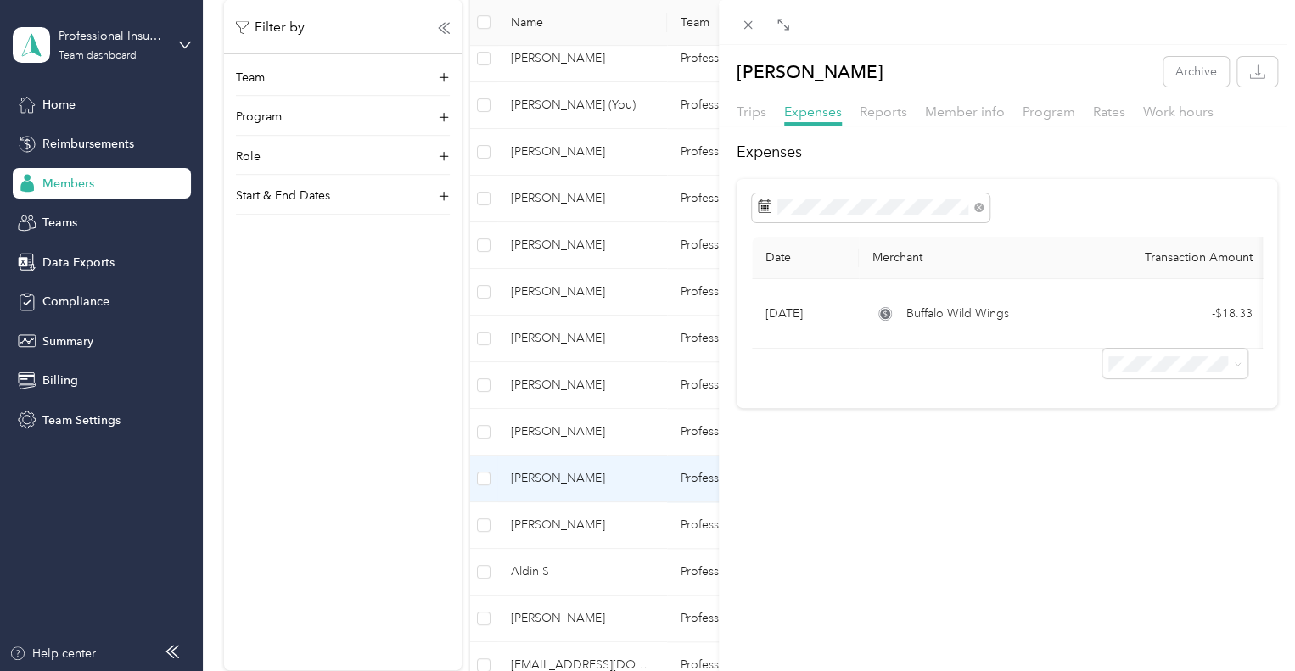
click at [545, 529] on div "[PERSON_NAME] Archive Trips Expenses Reports Member info Program Rates Work hou…" at bounding box center [647, 335] width 1295 height 671
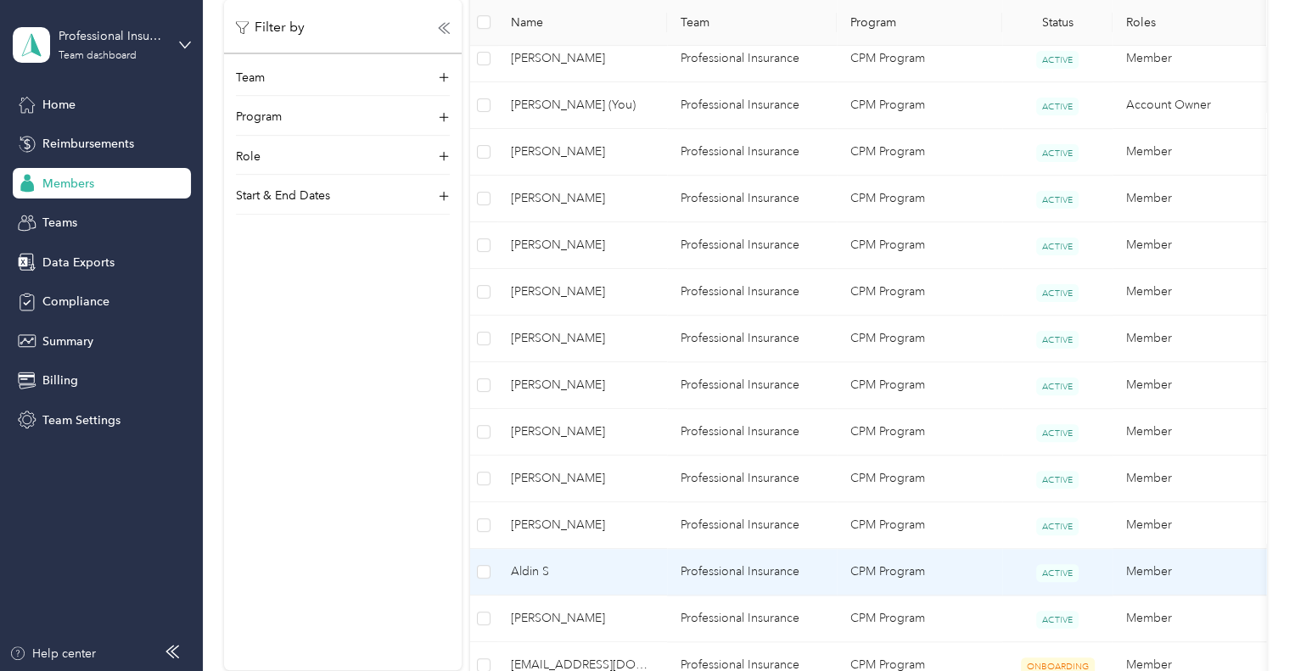
click at [543, 573] on span "Aldin S" at bounding box center [582, 572] width 143 height 19
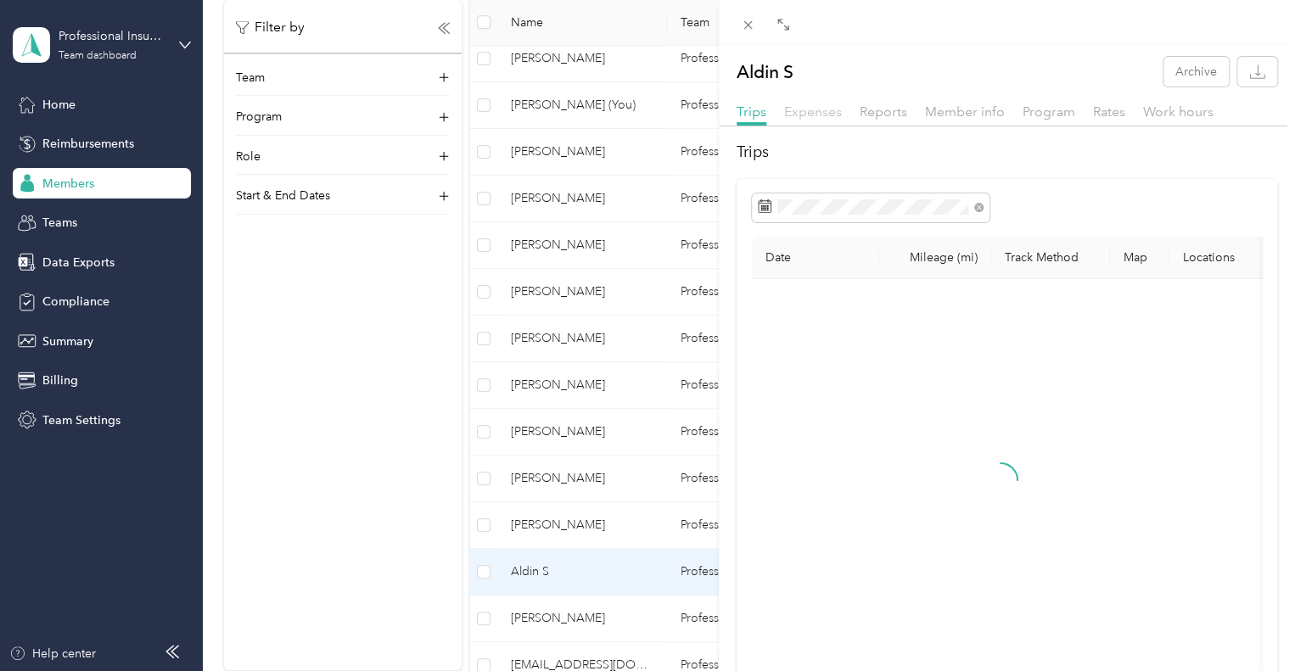
click at [818, 111] on span "Expenses" at bounding box center [813, 112] width 58 height 16
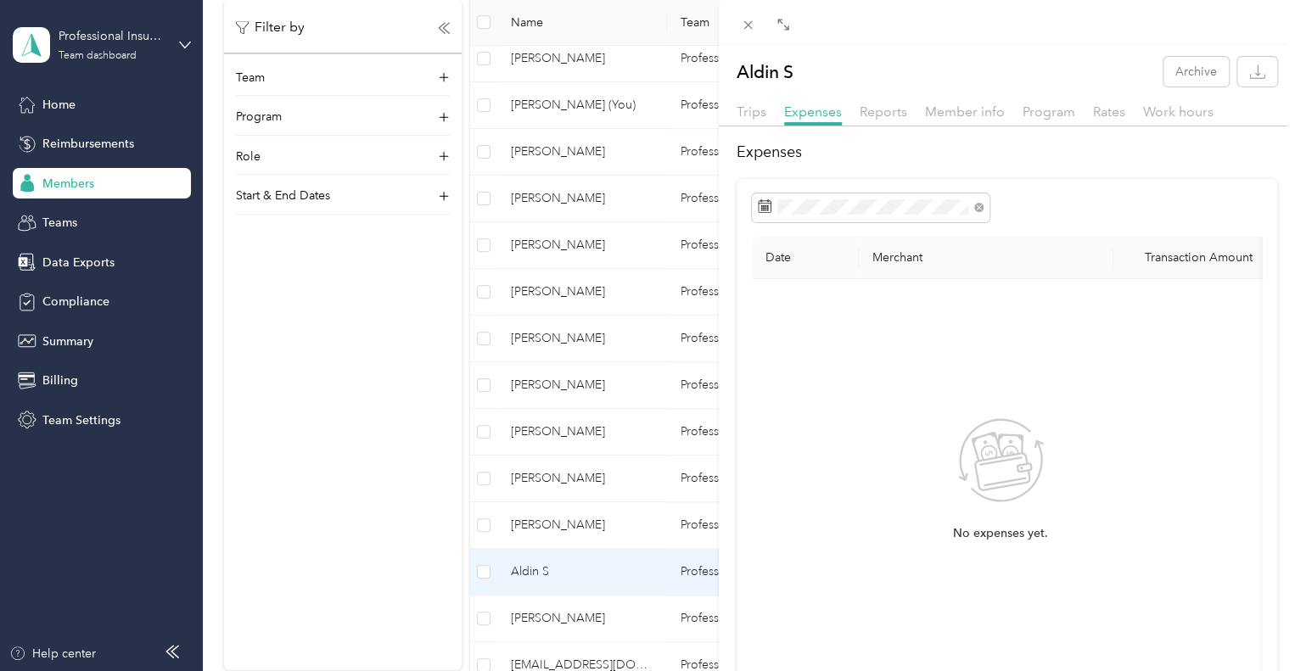
click at [605, 617] on div "Aldin S Archive Trips Expenses Reports Member info Program Rates Work hours Exp…" at bounding box center [647, 335] width 1295 height 671
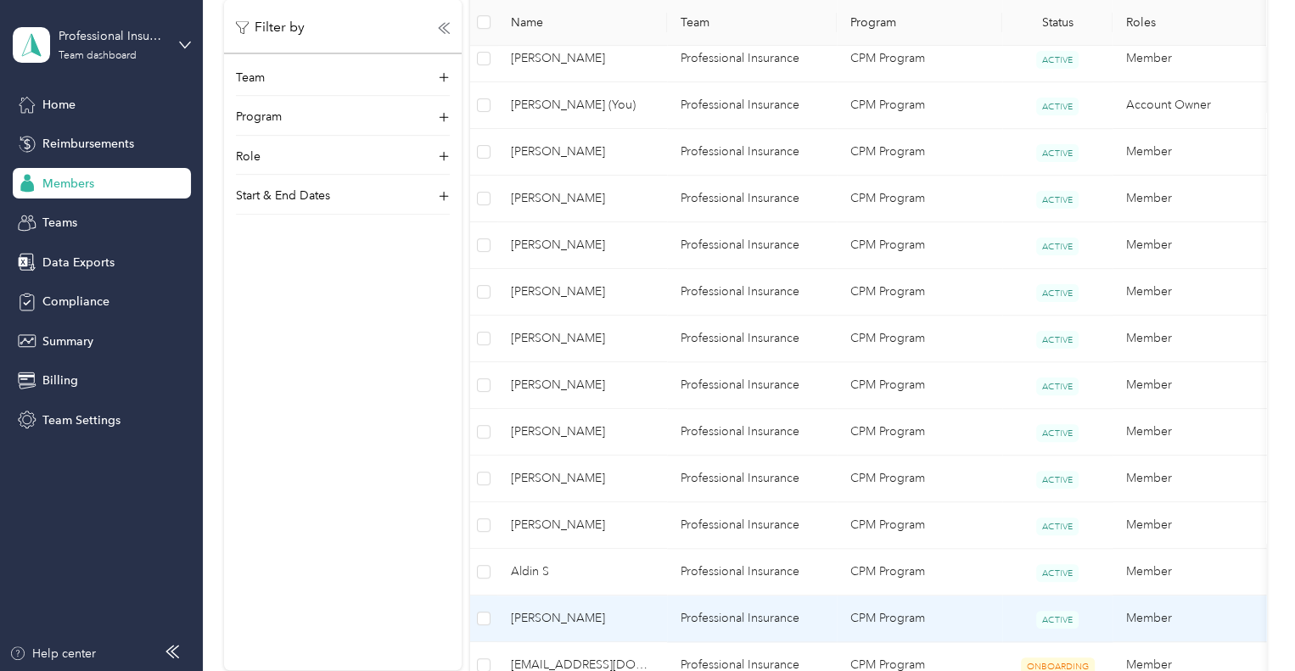
click at [577, 621] on span "[PERSON_NAME]" at bounding box center [582, 618] width 143 height 19
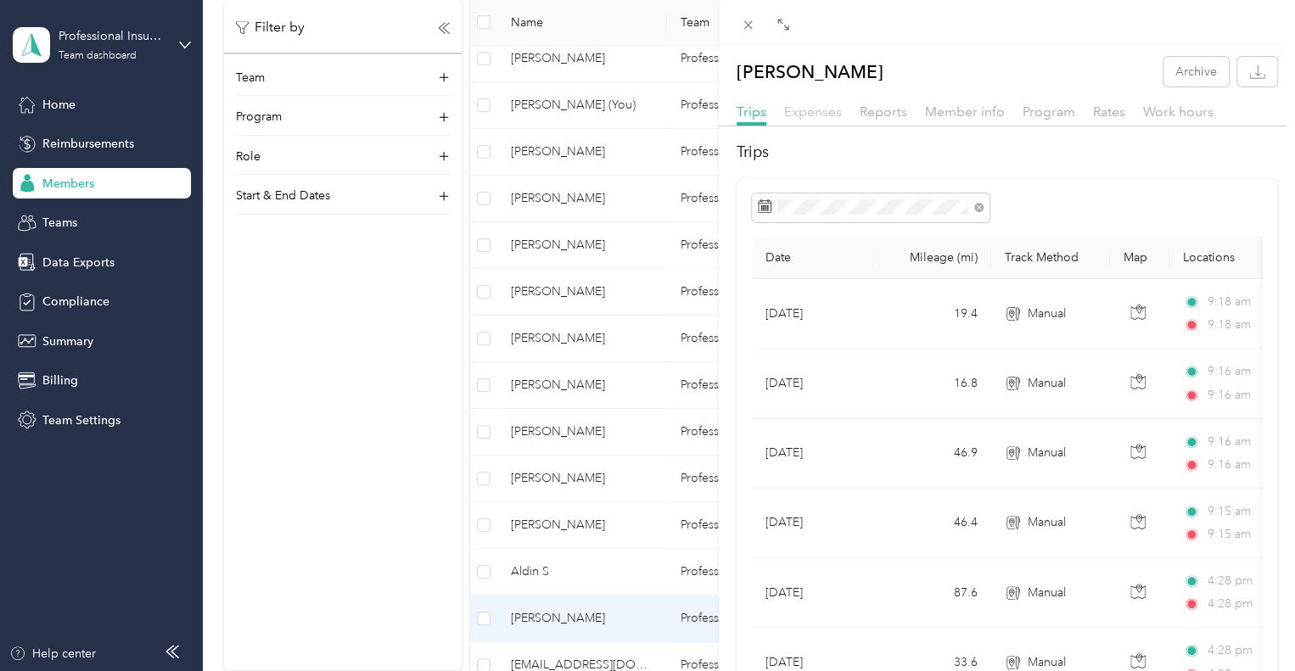
click at [811, 104] on span "Expenses" at bounding box center [813, 112] width 58 height 16
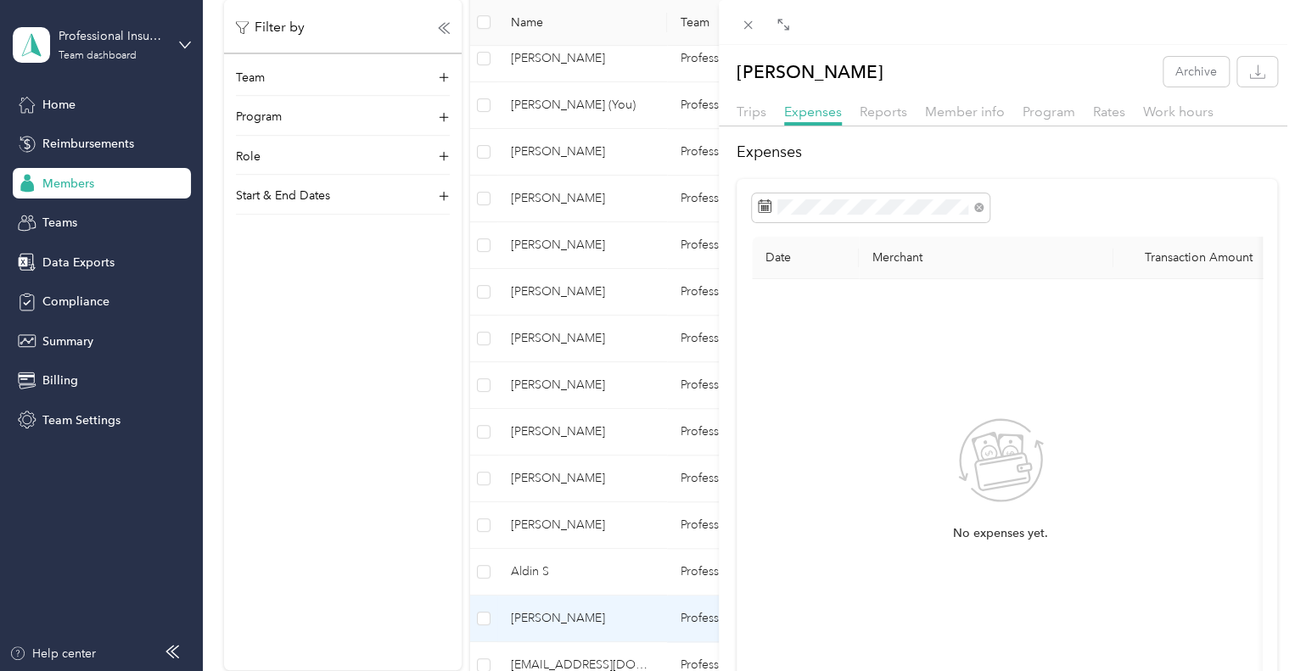
click at [608, 620] on div "[PERSON_NAME] Archive Trips Expenses Reports Member info Program Rates Work hou…" at bounding box center [647, 335] width 1295 height 671
